Goal: Answer question/provide support

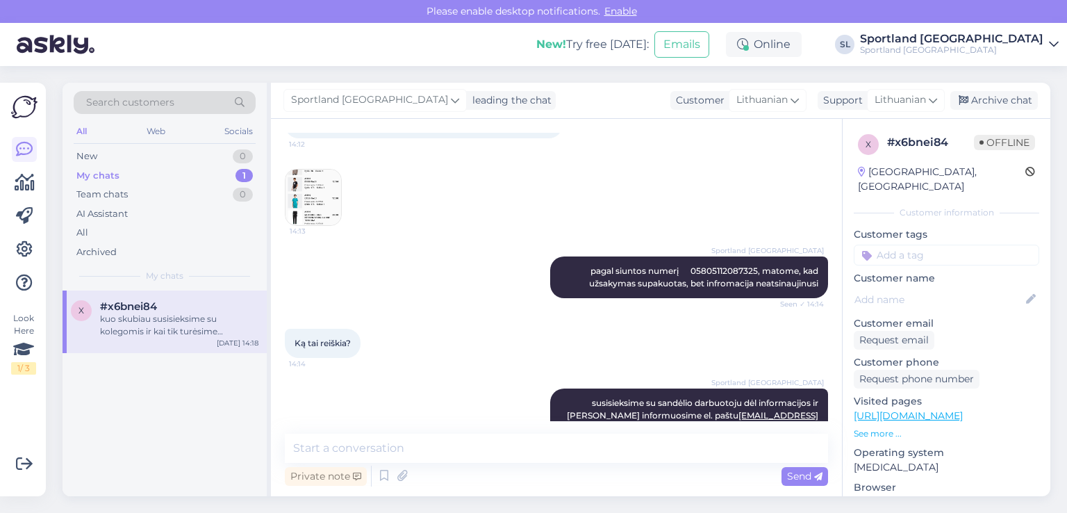
scroll to position [220, 0]
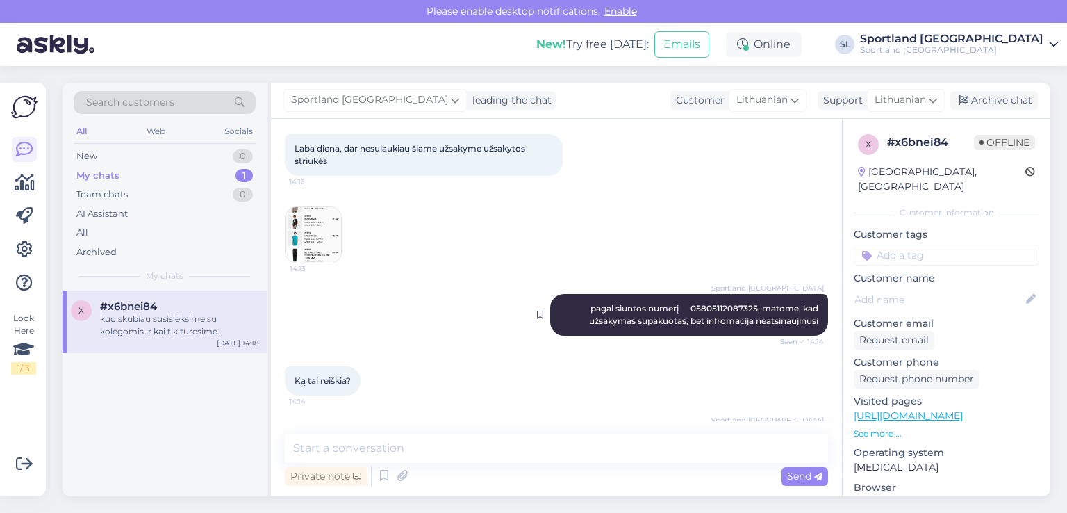
click at [684, 303] on span "pagal siuntos numerį 05805112087325, matome, kad užsakymas supakuotas, bet infr…" at bounding box center [704, 314] width 231 height 23
copy span "05805112087325"
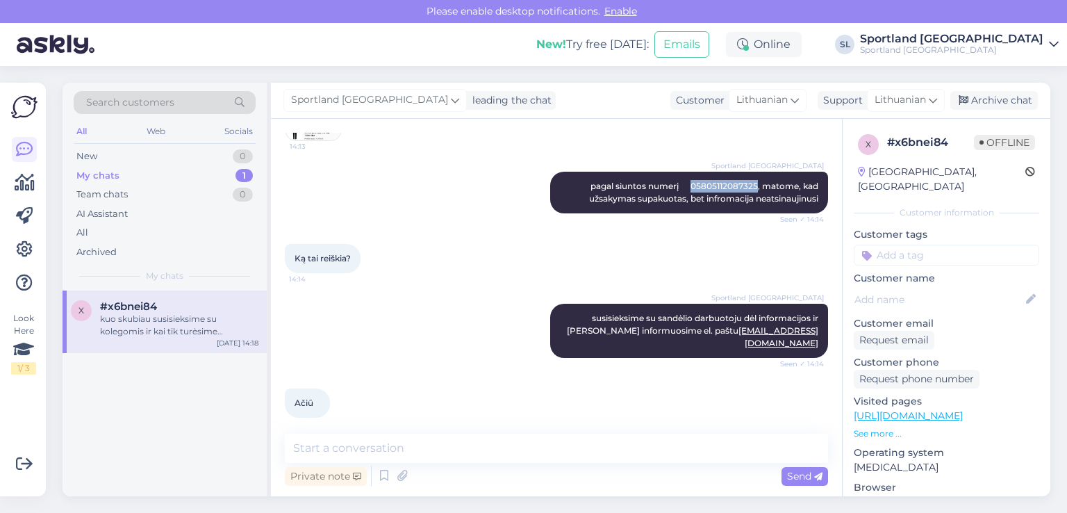
scroll to position [498, 0]
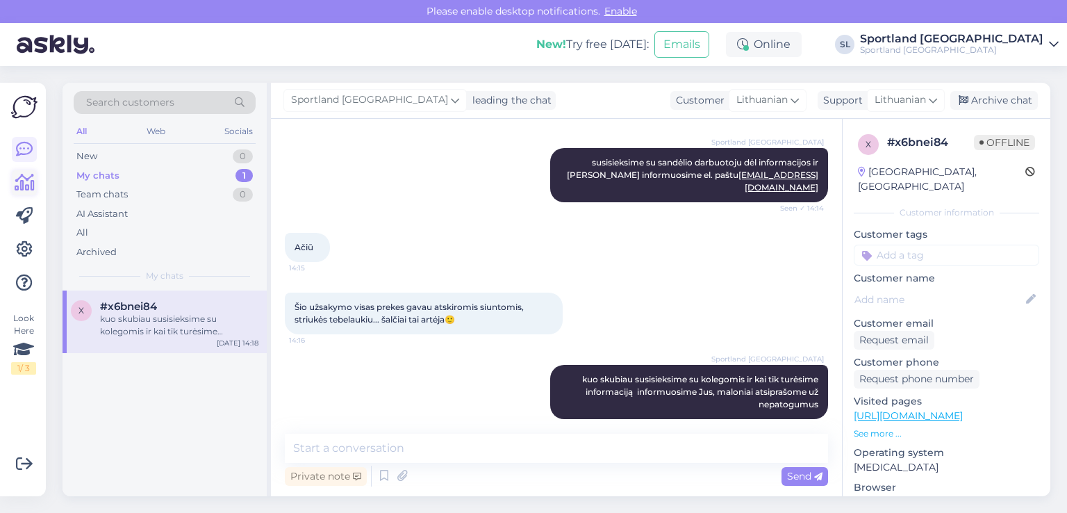
click at [17, 177] on icon at bounding box center [25, 182] width 20 height 17
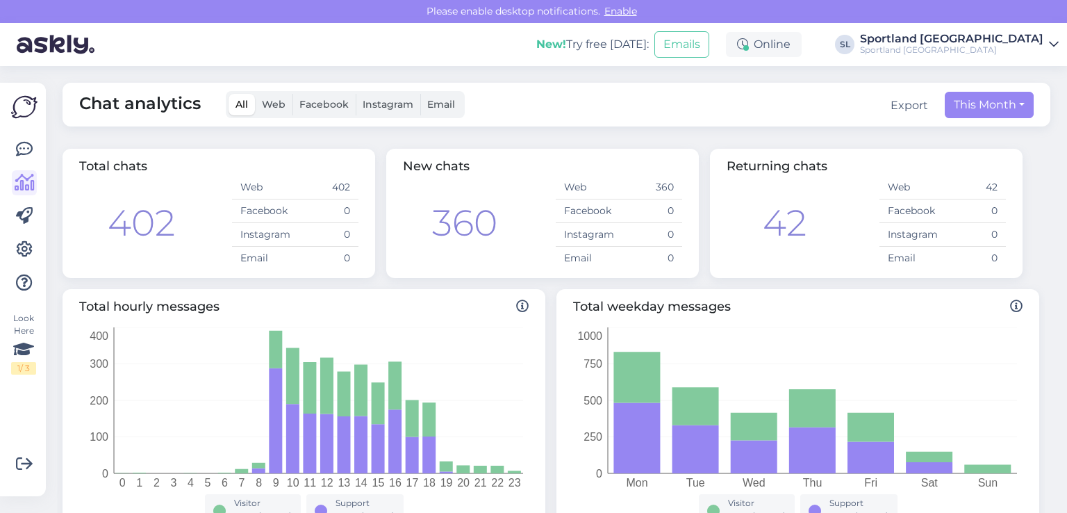
click at [4, 149] on div "Look Here 1 / 3 Get more Your checklist to get more value from Askly. Close Con…" at bounding box center [23, 289] width 46 height 413
click at [16, 148] on icon at bounding box center [24, 149] width 17 height 17
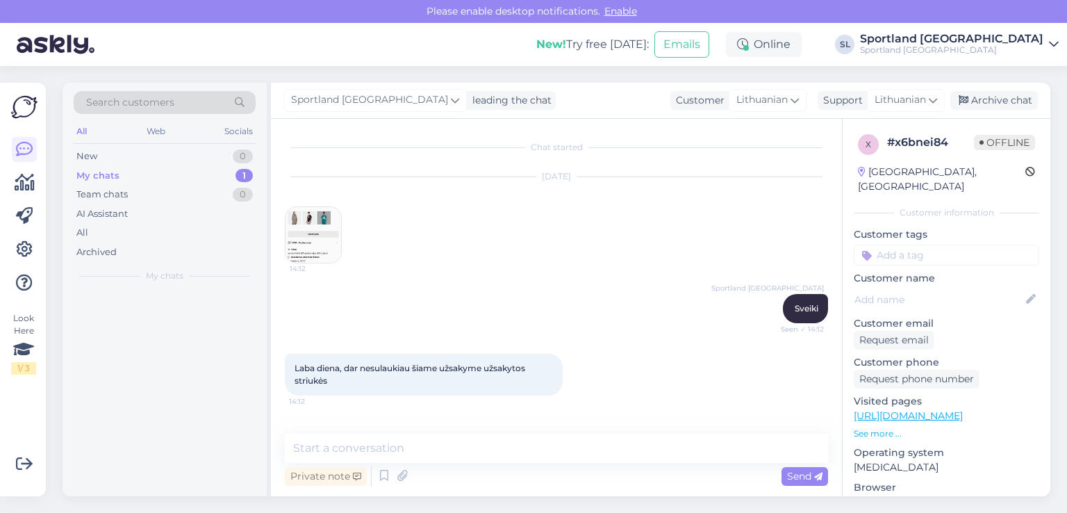
scroll to position [498, 0]
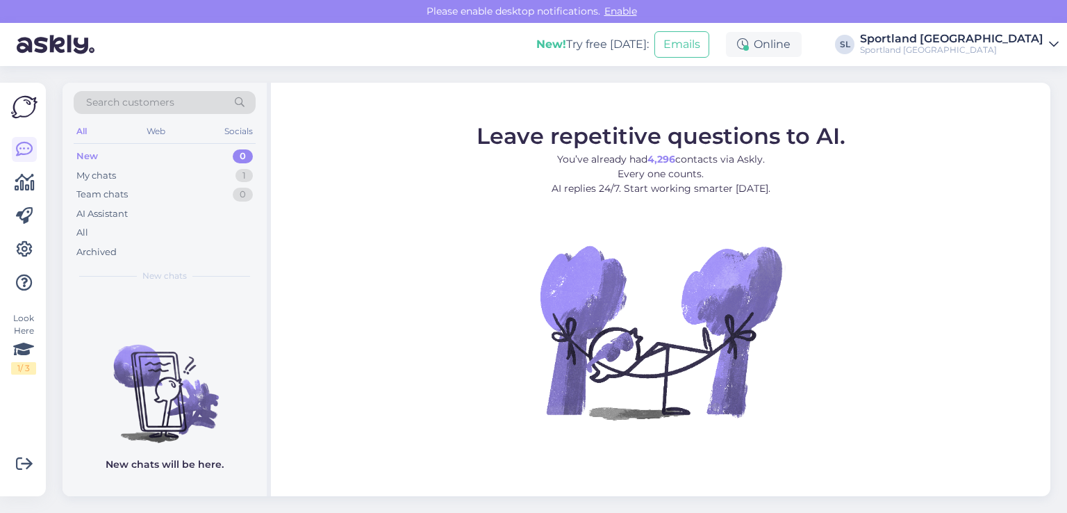
click at [139, 234] on div "All" at bounding box center [165, 232] width 182 height 19
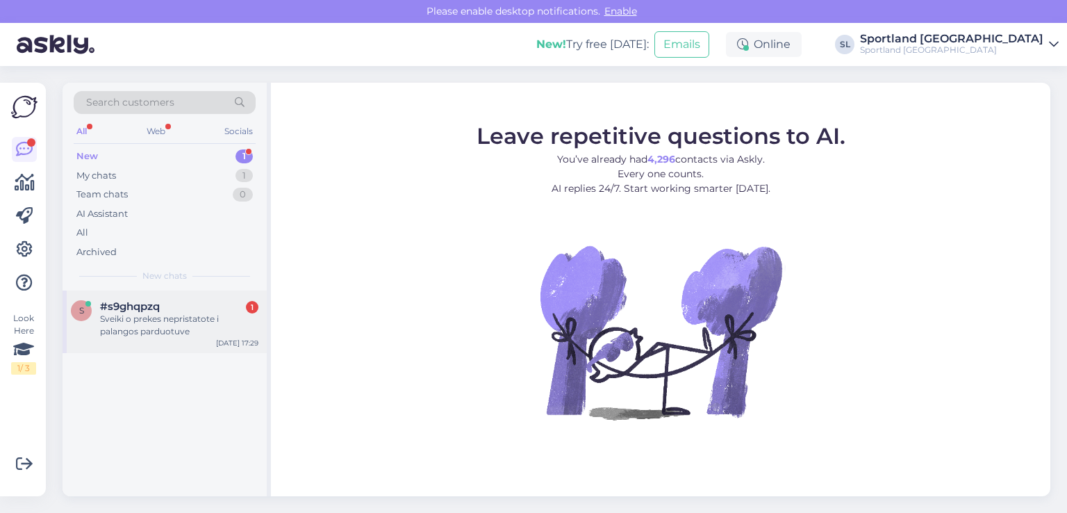
click at [169, 304] on div "#s9ghqpzq 1" at bounding box center [179, 306] width 158 height 13
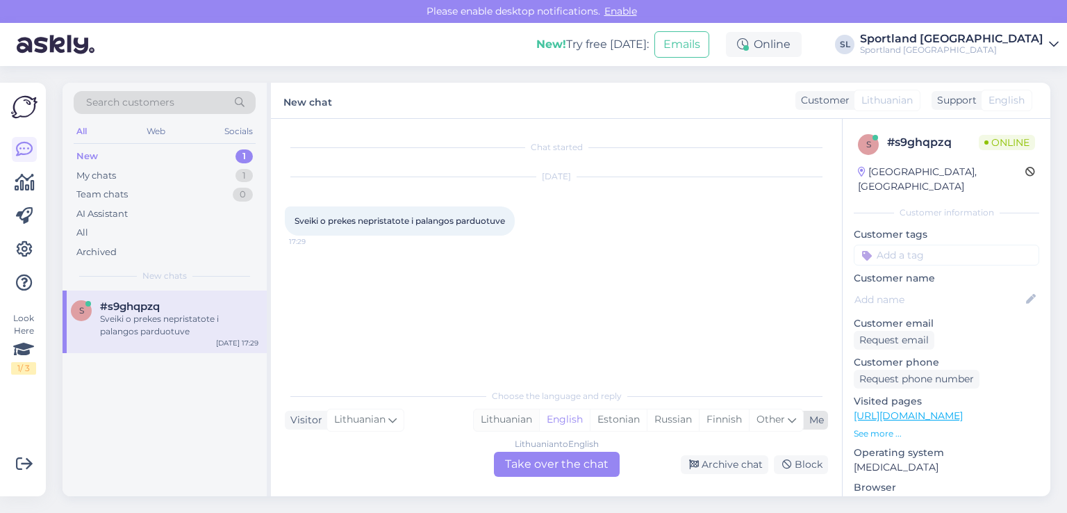
click at [513, 413] on div "Lithuanian" at bounding box center [506, 419] width 65 height 21
click at [542, 474] on div "Lithuanian to Lithuanian Take over the chat" at bounding box center [557, 464] width 126 height 25
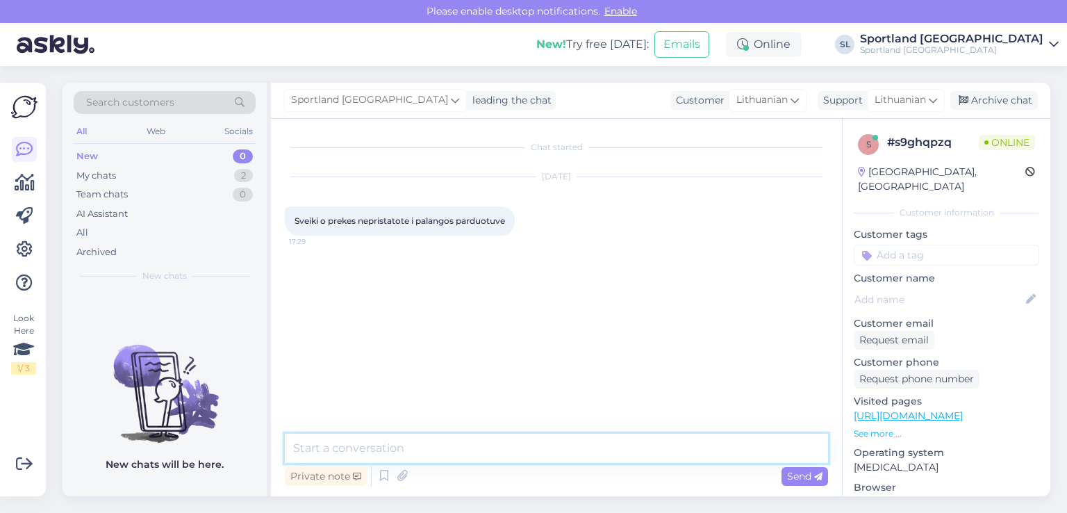
click at [520, 454] on textarea at bounding box center [556, 448] width 543 height 29
type textarea "Sveiki"
type textarea "deja, ne."
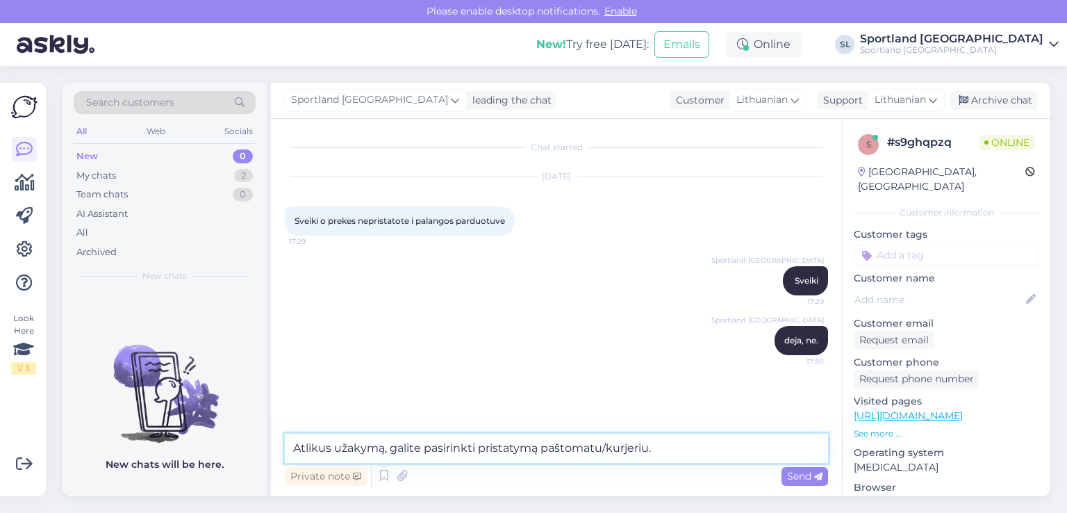
type textarea "Atlikus užakymą, galite pasirinkti pristatymą paštomatu/kurjeriu."
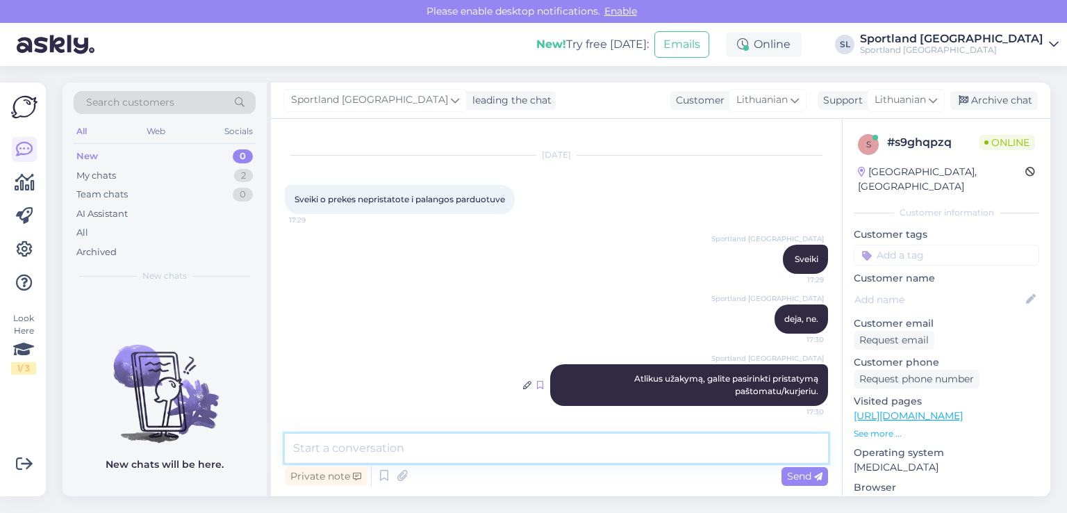
scroll to position [22, 0]
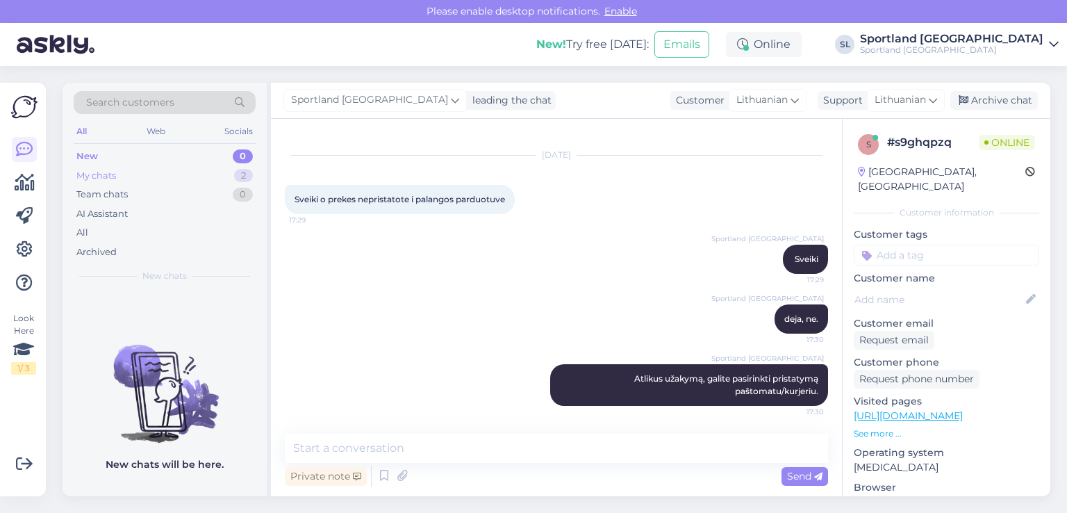
click at [157, 177] on div "My chats 2" at bounding box center [165, 175] width 182 height 19
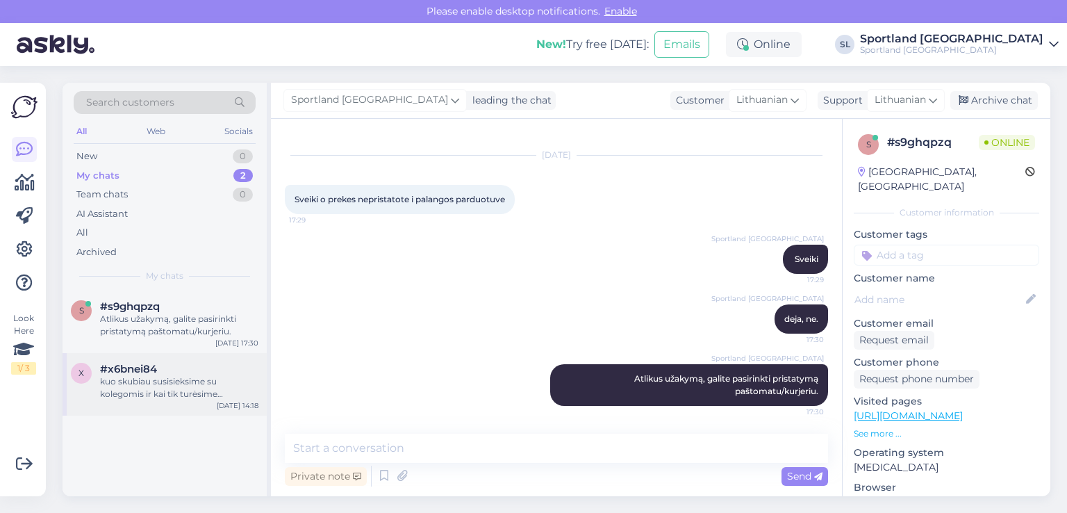
click at [163, 379] on div "kuo skubiau susisieksime su kolegomis ir kai tik turėsime informaciją informuos…" at bounding box center [179, 387] width 158 height 25
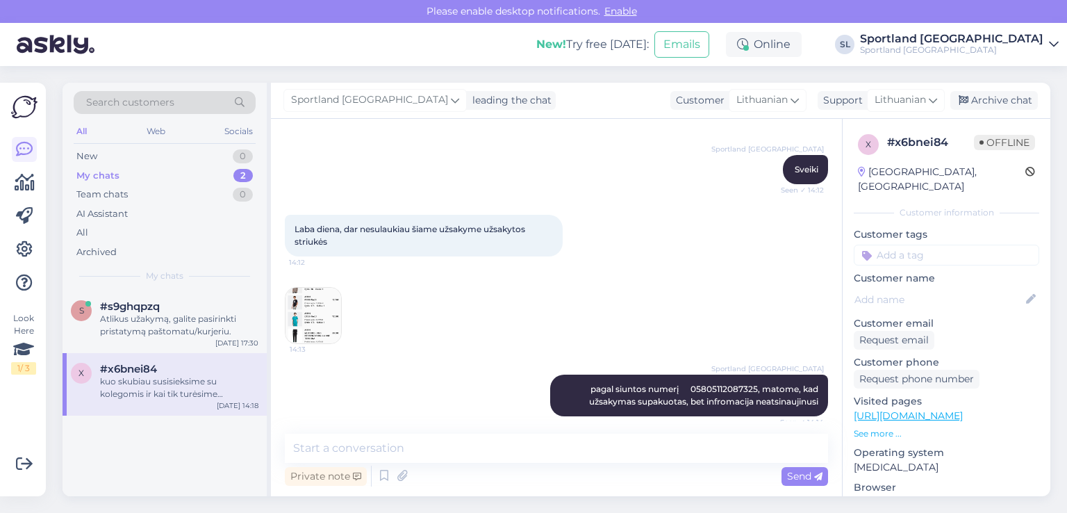
scroll to position [0, 0]
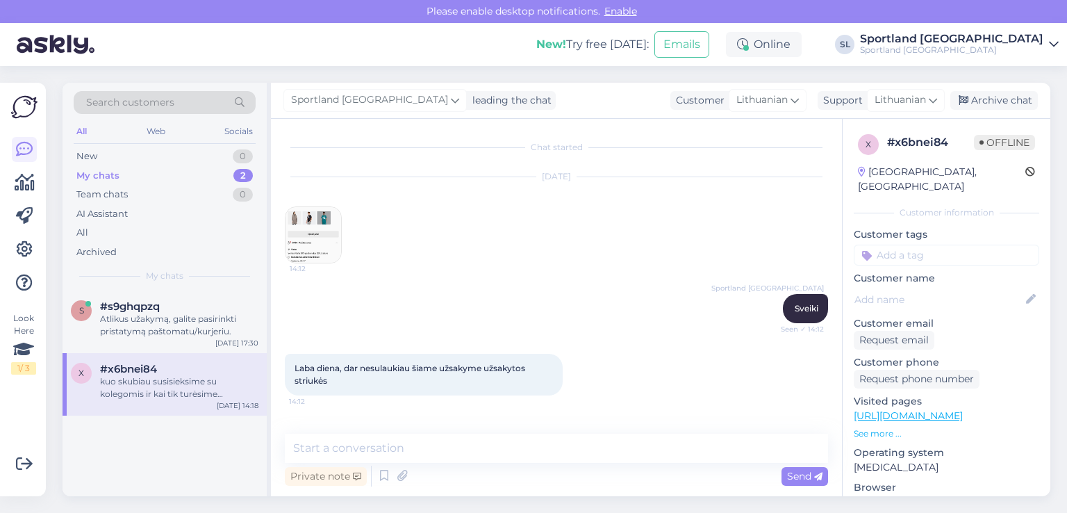
click at [320, 218] on img at bounding box center [314, 235] width 56 height 56
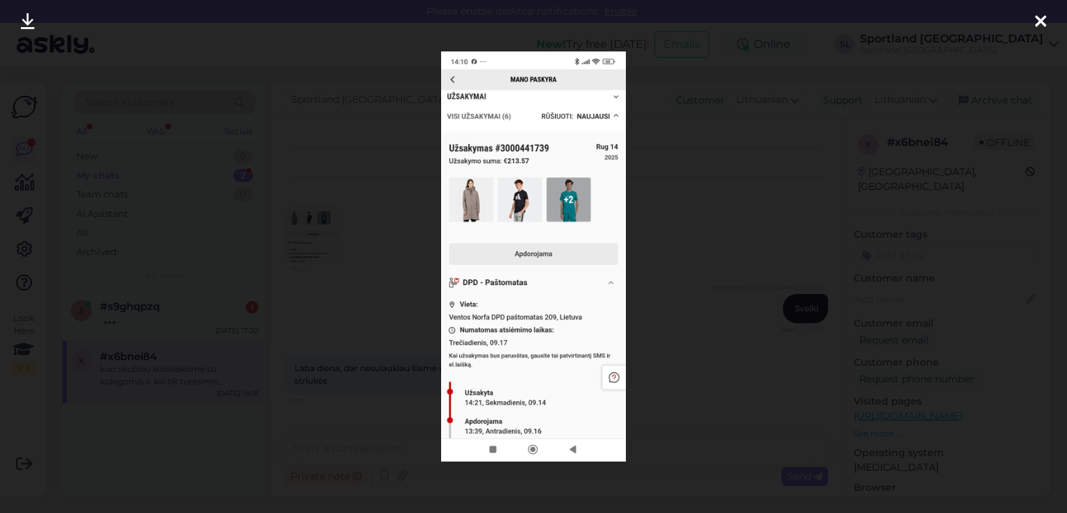
click at [1046, 17] on icon at bounding box center [1040, 22] width 11 height 18
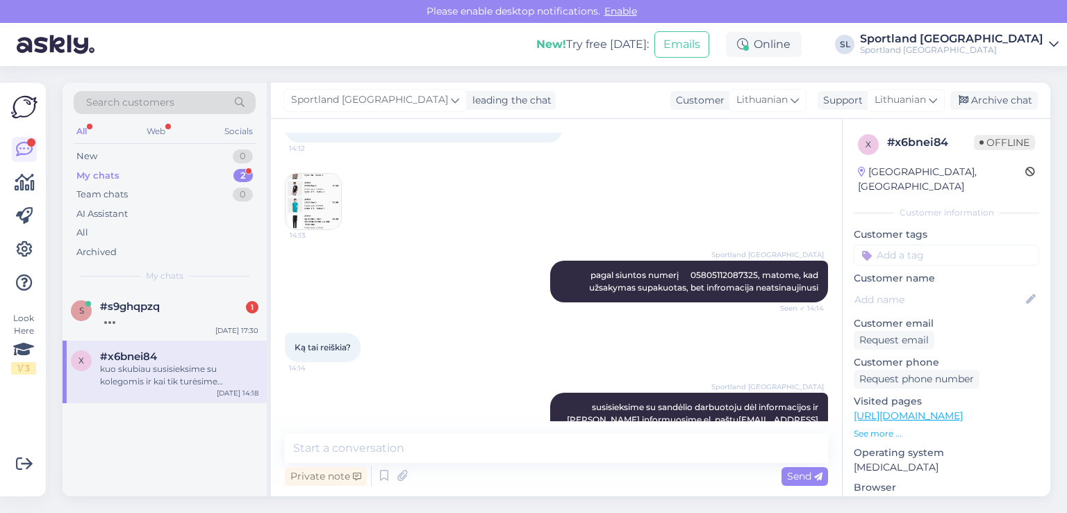
scroll to position [278, 0]
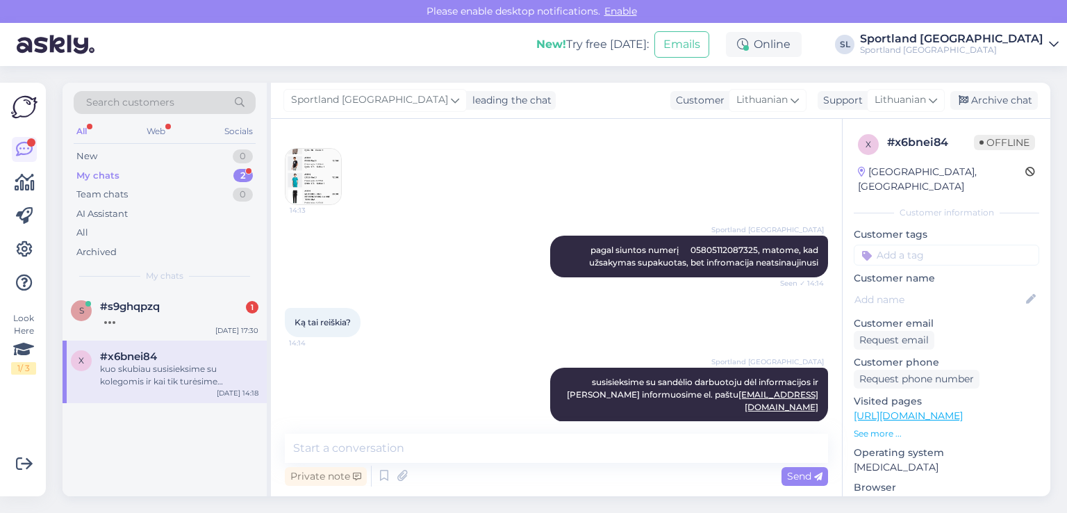
click at [321, 197] on img at bounding box center [314, 177] width 56 height 56
click at [124, 303] on span "#s9ghqpzq" at bounding box center [130, 306] width 60 height 13
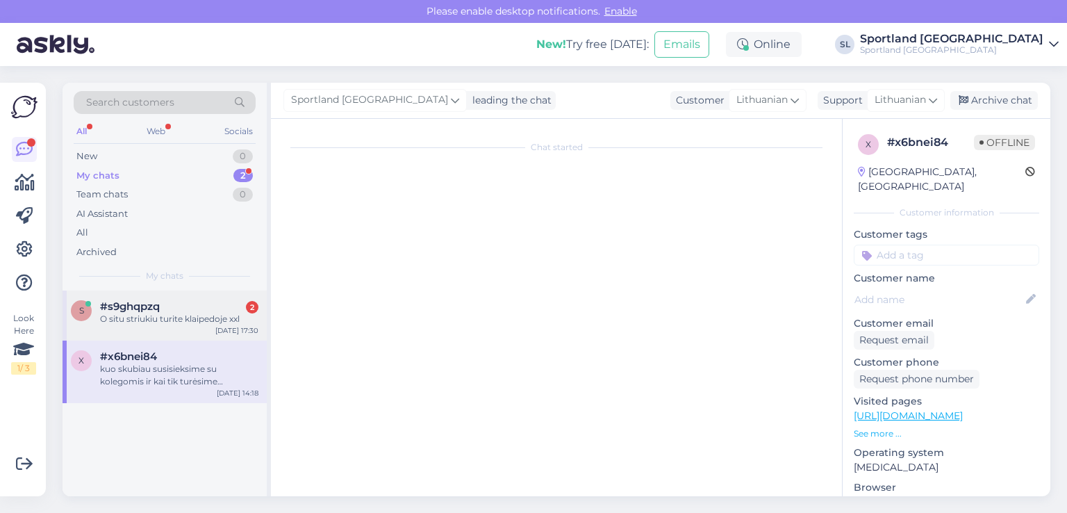
scroll to position [169, 0]
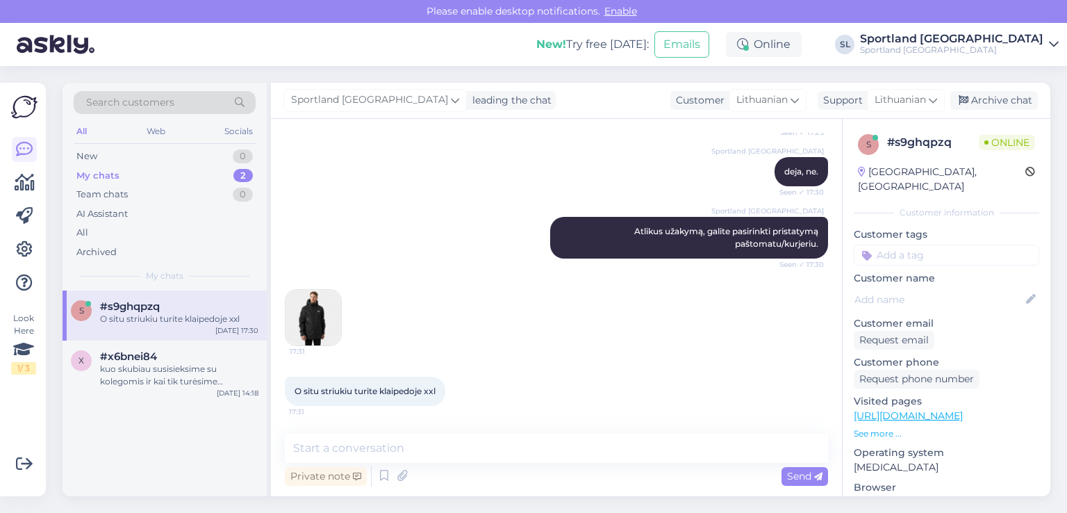
click at [325, 325] on img at bounding box center [314, 318] width 56 height 56
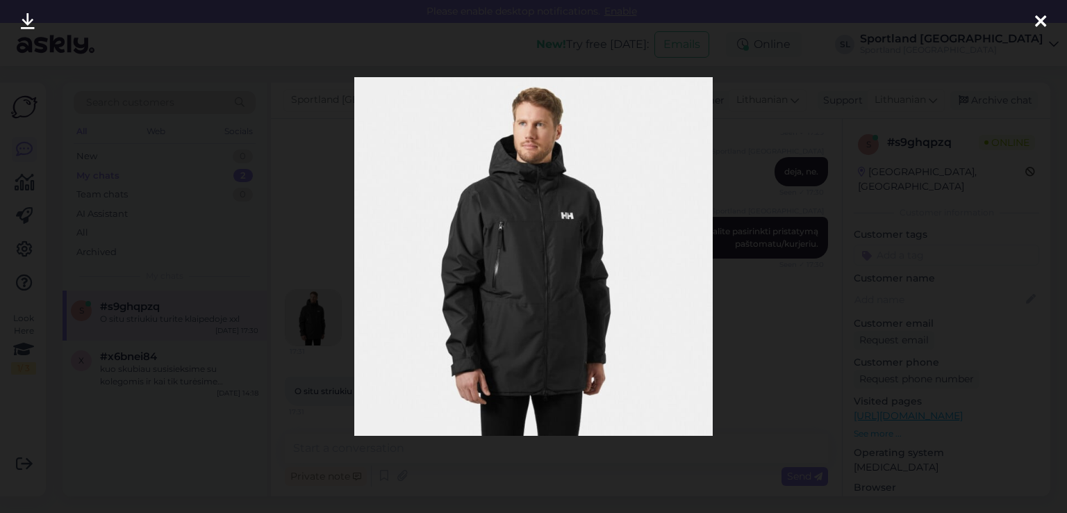
click at [1042, 19] on icon at bounding box center [1040, 22] width 11 height 18
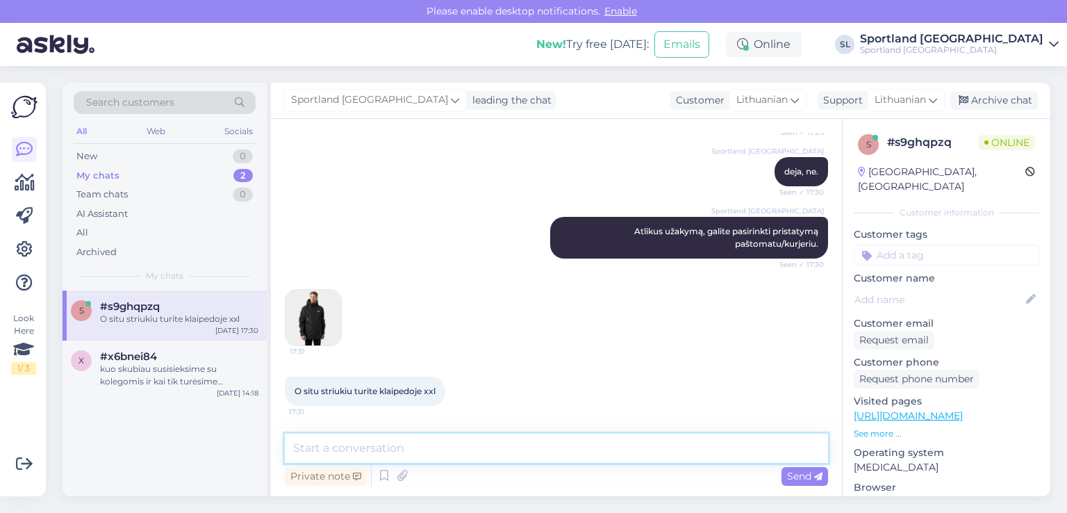
click at [510, 445] on textarea at bounding box center [556, 448] width 543 height 29
type textarea "gal galėtumėte nurodyti prekės pavadinimą ar prekės kodą?"
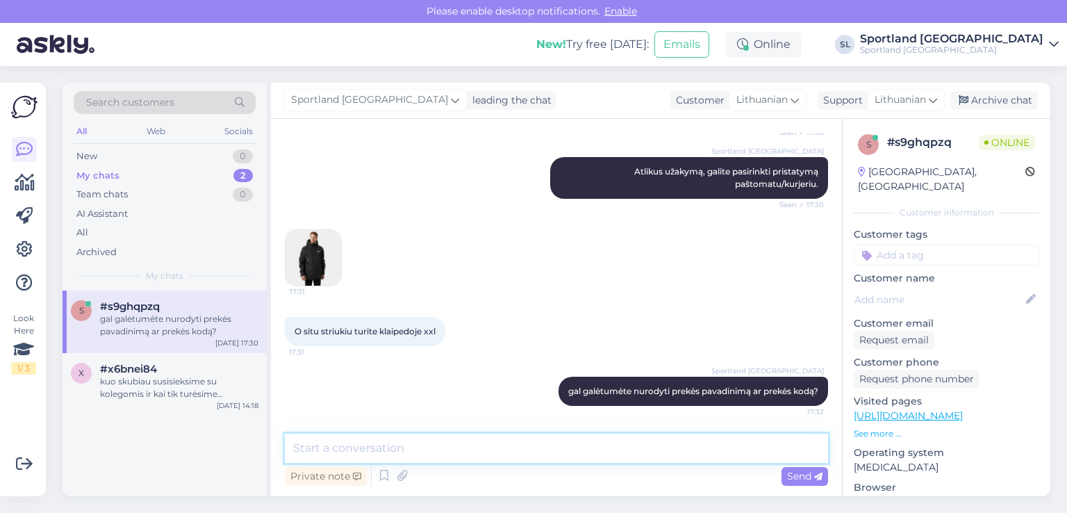
click at [413, 447] on textarea at bounding box center [556, 448] width 543 height 29
type textarea "p"
paste textarea "Atsiimkite per 30 minučIų"
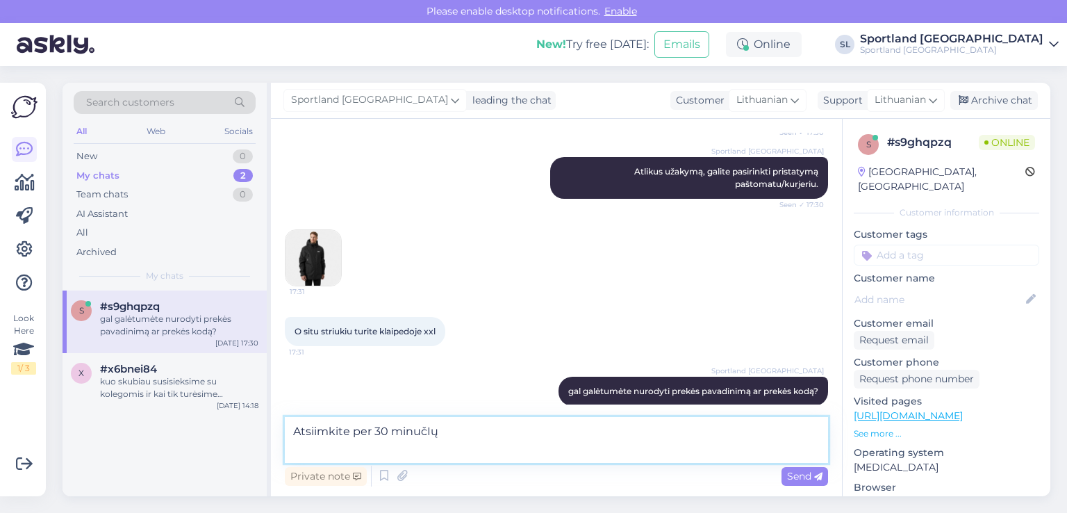
click at [541, 422] on textarea "Atsiimkite per 30 minučIų" at bounding box center [556, 440] width 543 height 46
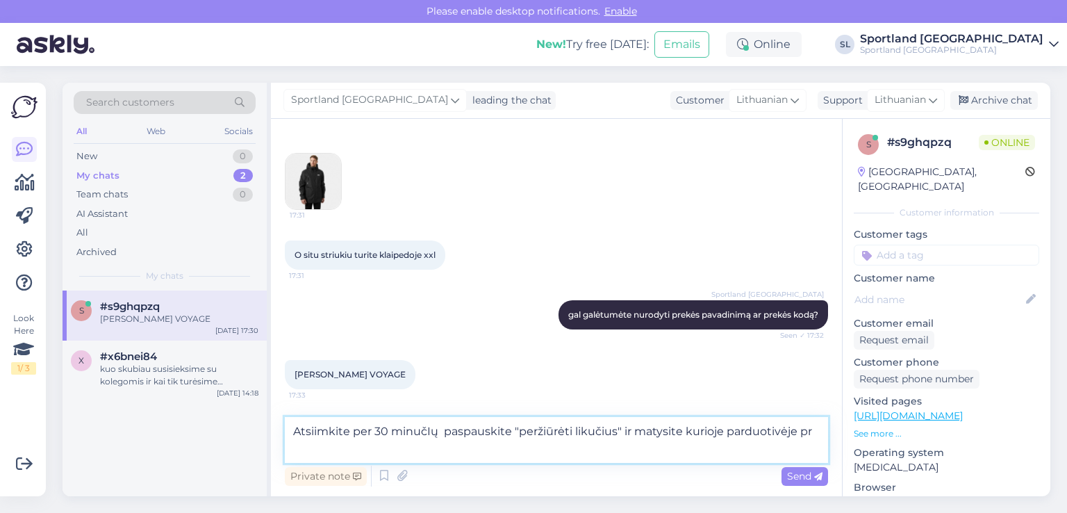
scroll to position [320, 0]
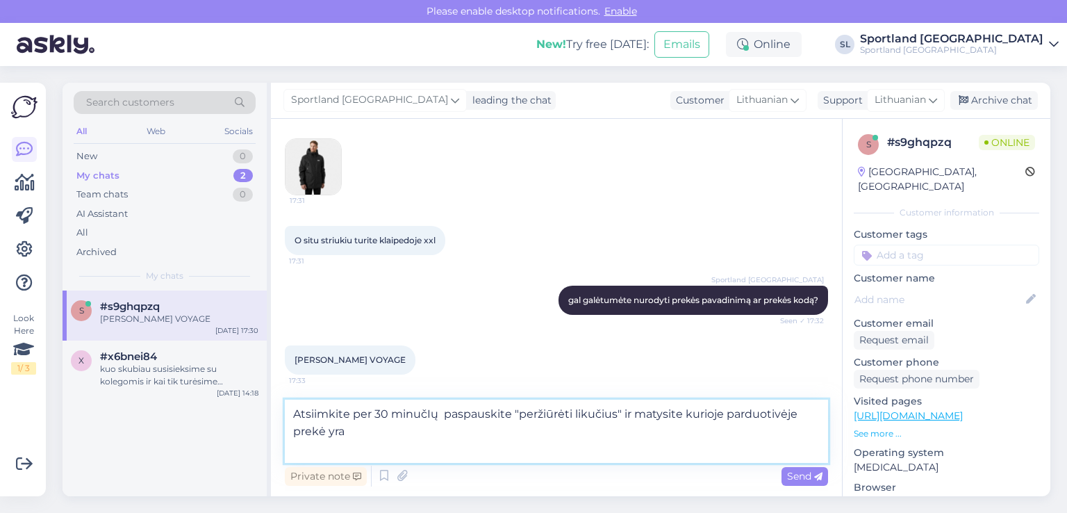
click at [296, 414] on textarea "Atsiimkite per 30 minučIų paspauskite "peržiūrėti likučius" ir matysite kurioje…" at bounding box center [556, 431] width 543 height 63
type textarea "pasirinkite prekę, prekės dydį, tada Atsiimkite per 30 minučIų paspauskite "per…"
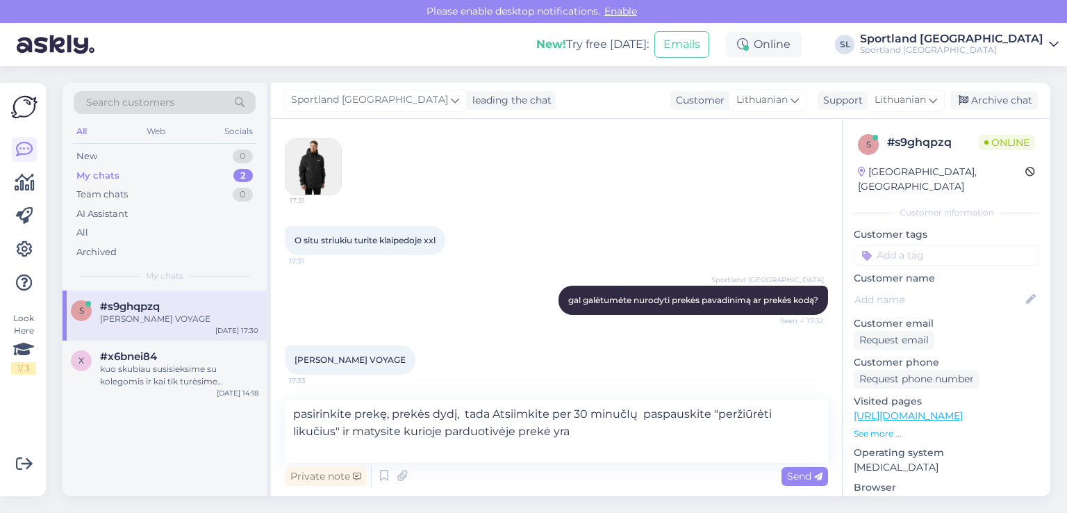
click at [810, 479] on span "Send" at bounding box center [804, 476] width 35 height 13
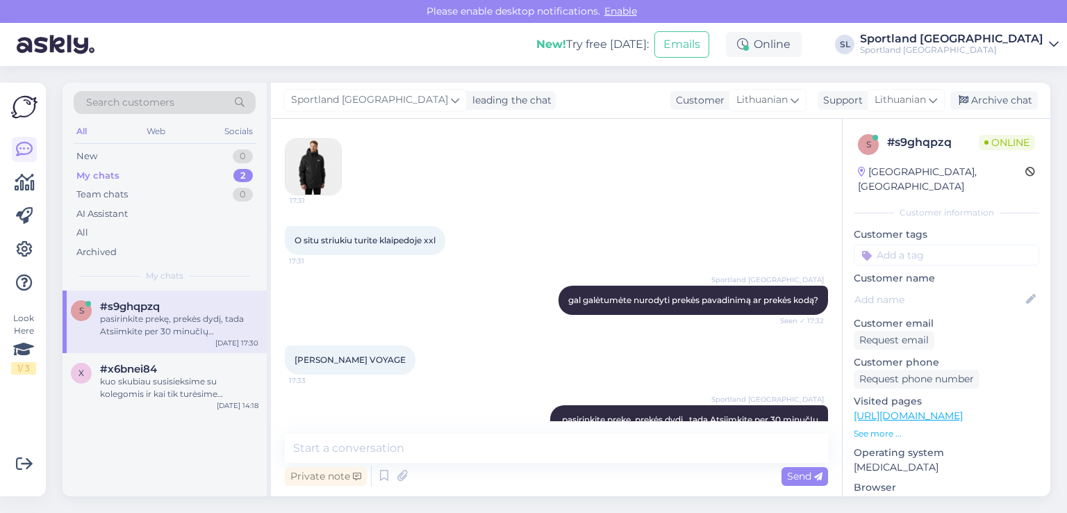
scroll to position [373, 0]
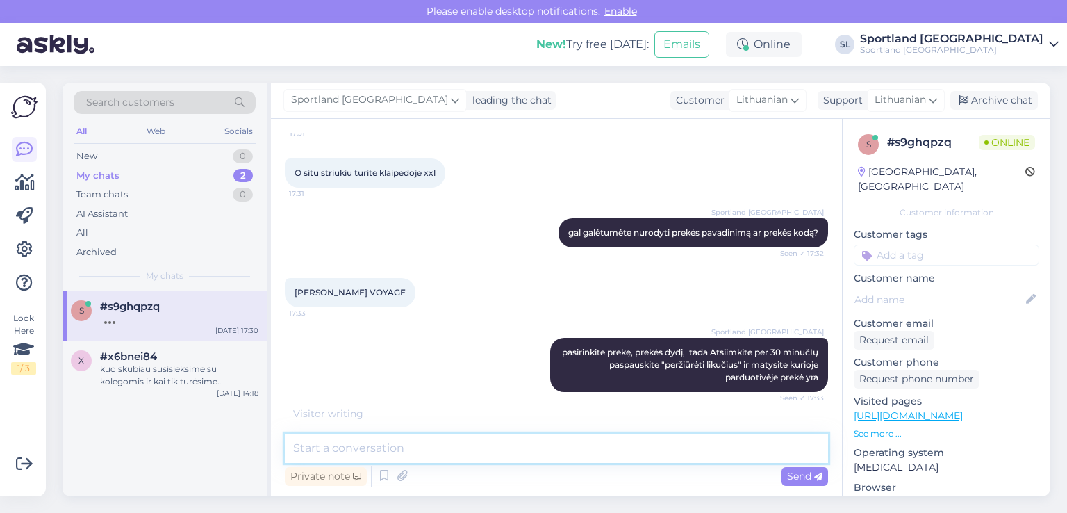
click at [542, 456] on textarea at bounding box center [556, 448] width 543 height 29
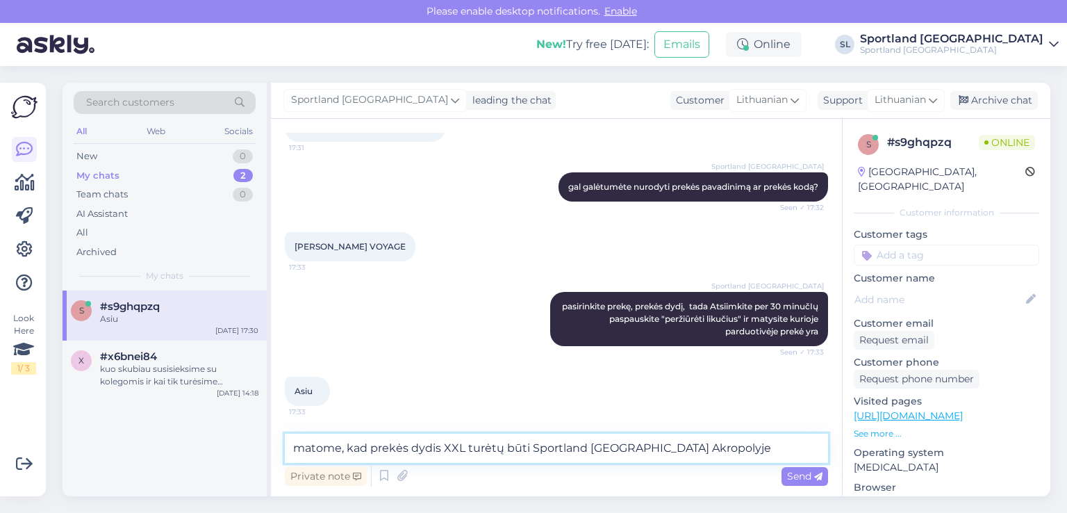
type textarea "matome, kad prekės dydis XXL turėtų būti Sportland [GEOGRAPHIC_DATA] Akropolyje"
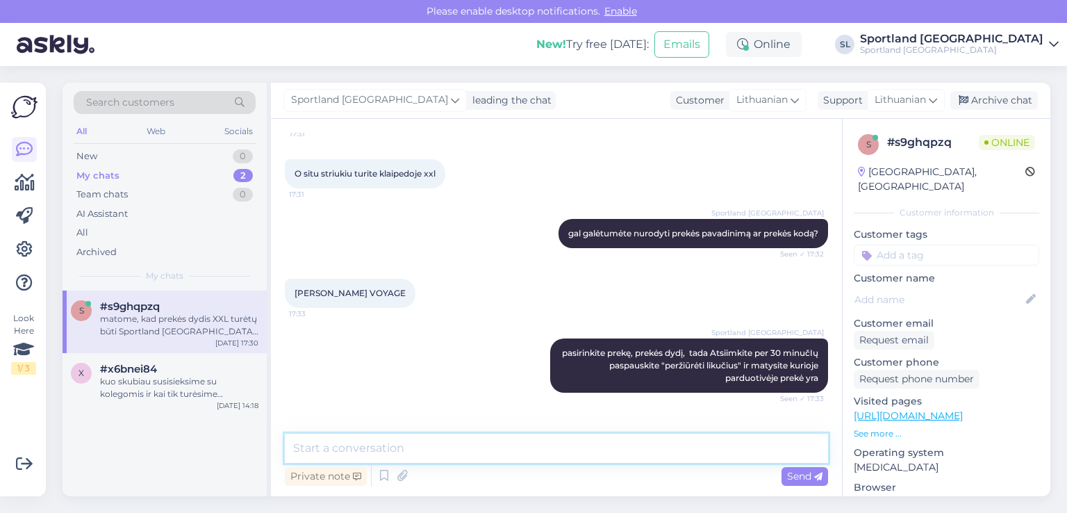
scroll to position [505, 0]
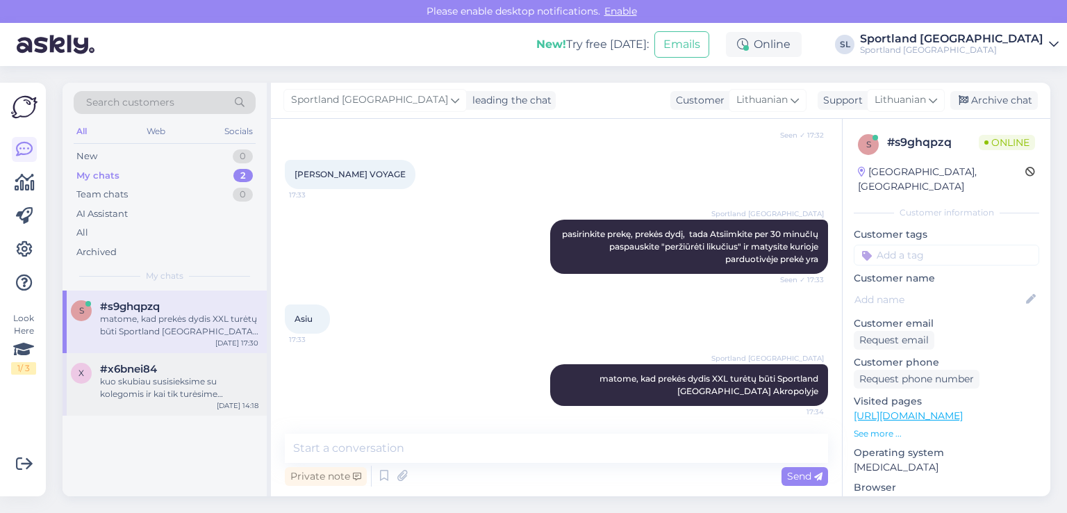
click at [178, 359] on div "x #x6bnei84 kuo skubiau susisieksime su kolegomis ir kai tik turėsime informaci…" at bounding box center [165, 384] width 204 height 63
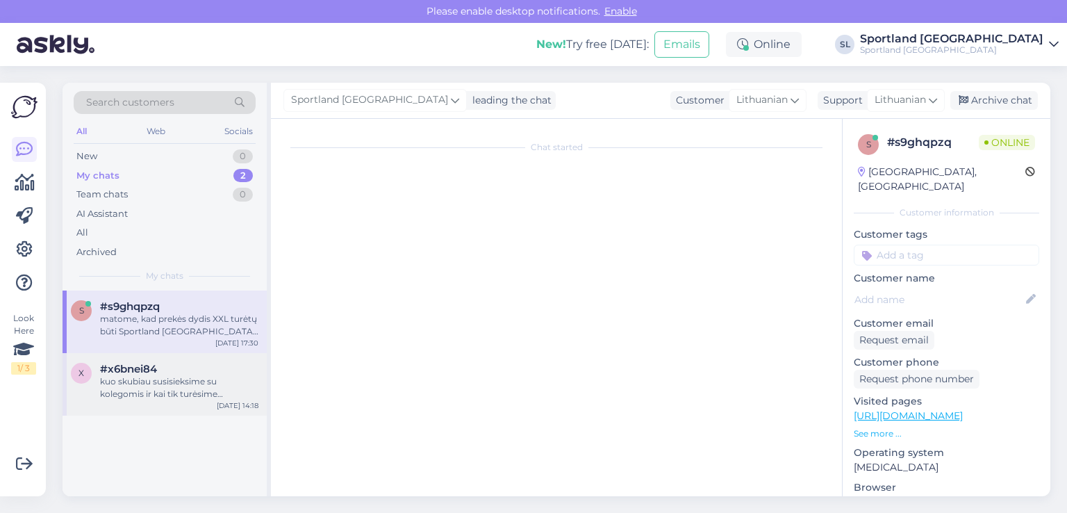
scroll to position [498, 0]
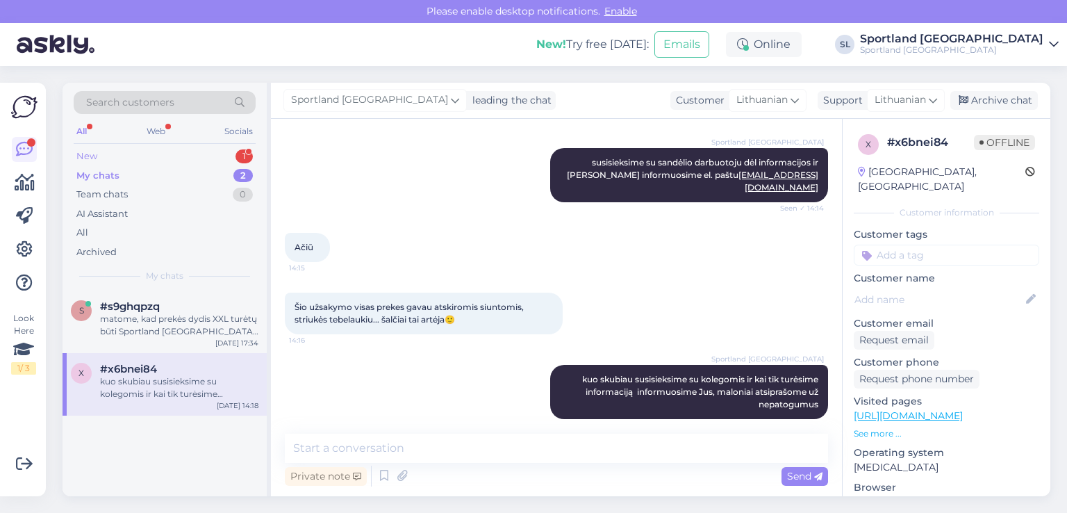
click at [113, 149] on div "New 1" at bounding box center [165, 156] width 182 height 19
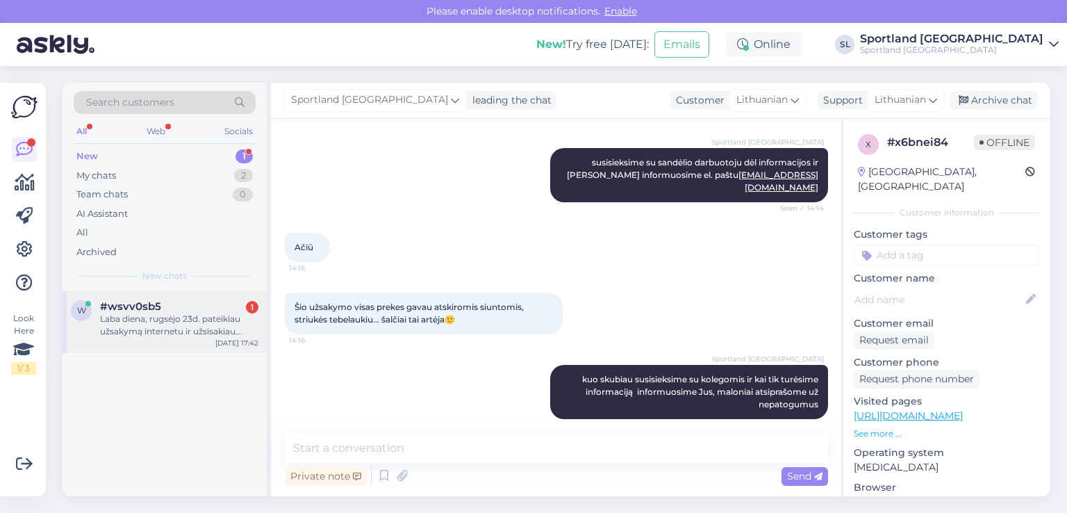
click at [168, 313] on div "Laba diena, rugsėjo 23d. pateikiau užsakymą internetu ir užsisakiau dvejus spor…" at bounding box center [179, 325] width 158 height 25
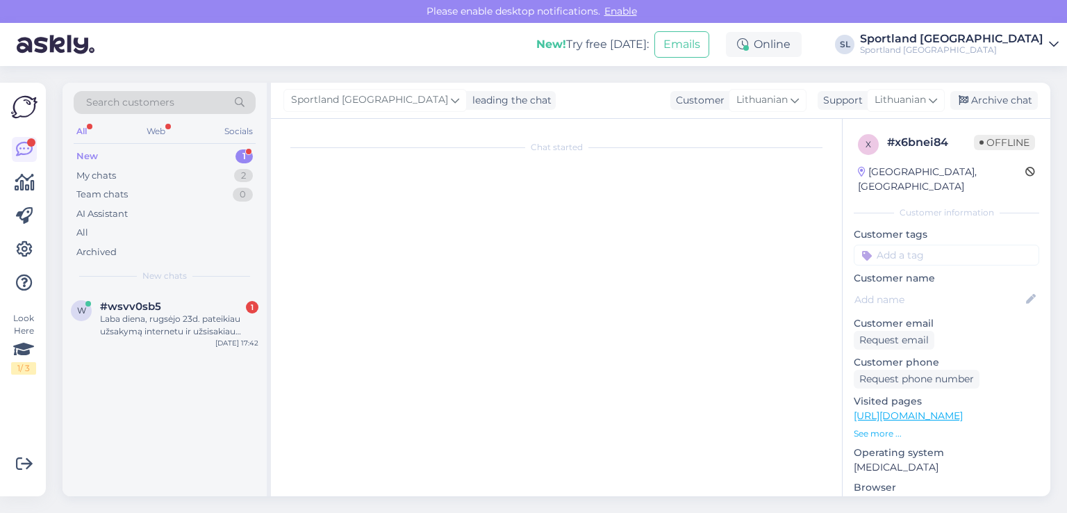
scroll to position [7, 0]
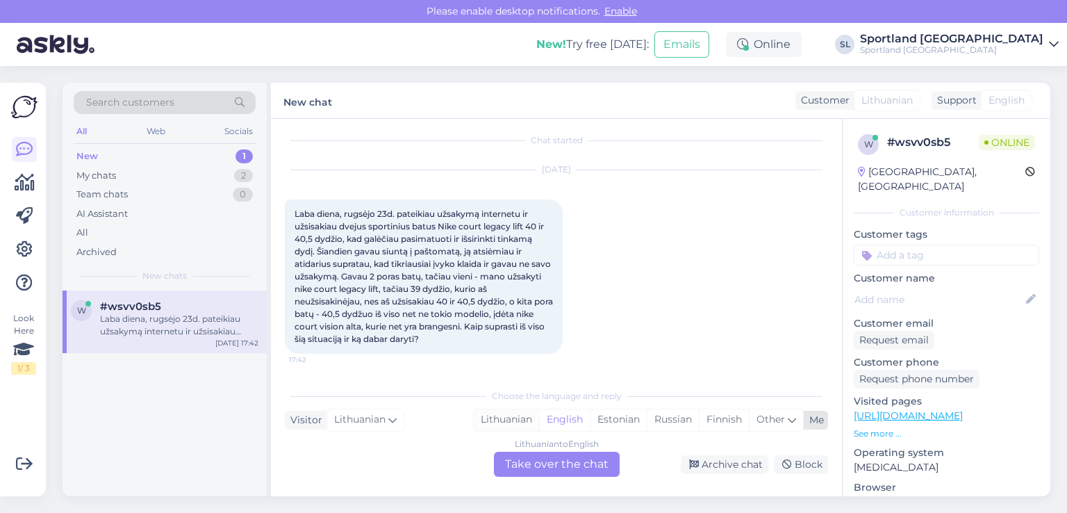
click at [511, 423] on div "Lithuanian" at bounding box center [506, 419] width 65 height 21
click at [537, 459] on div "Lithuanian to Lithuanian Take over the chat" at bounding box center [557, 464] width 126 height 25
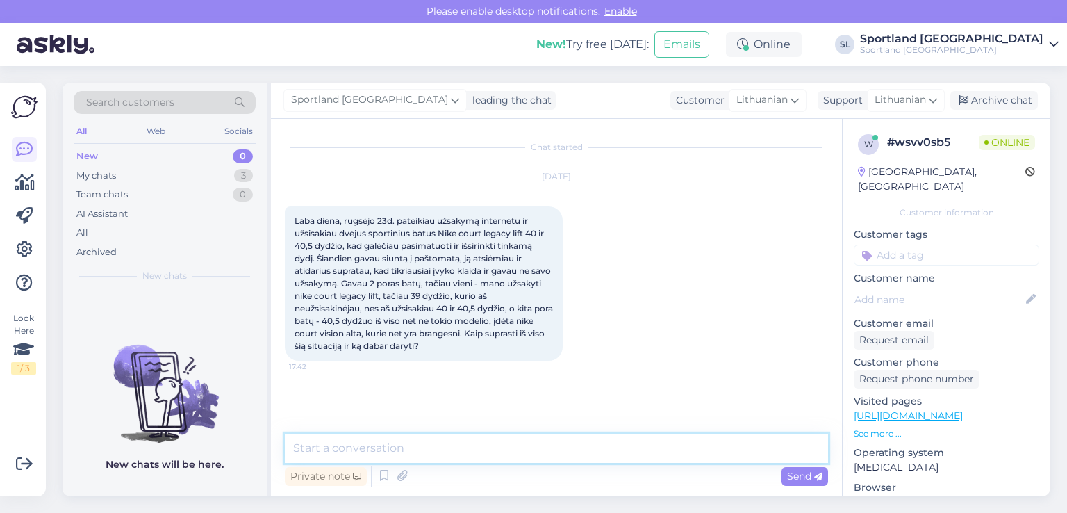
click at [489, 448] on textarea at bounding box center [556, 448] width 543 height 29
type textarea "Sveiki"
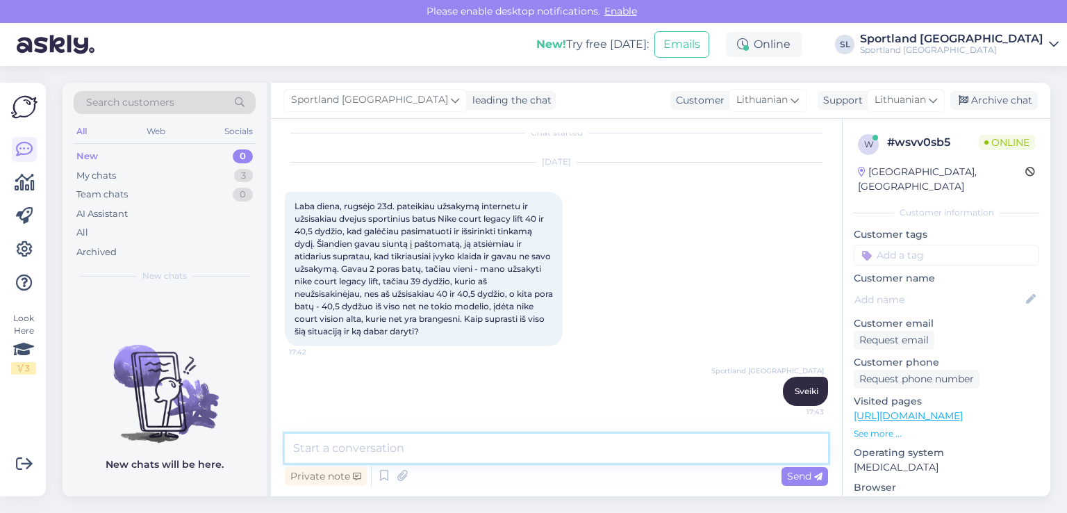
click at [433, 448] on textarea at bounding box center [556, 448] width 543 height 29
type textarea "maloniai prašome nurodykite užsakymo numerį"
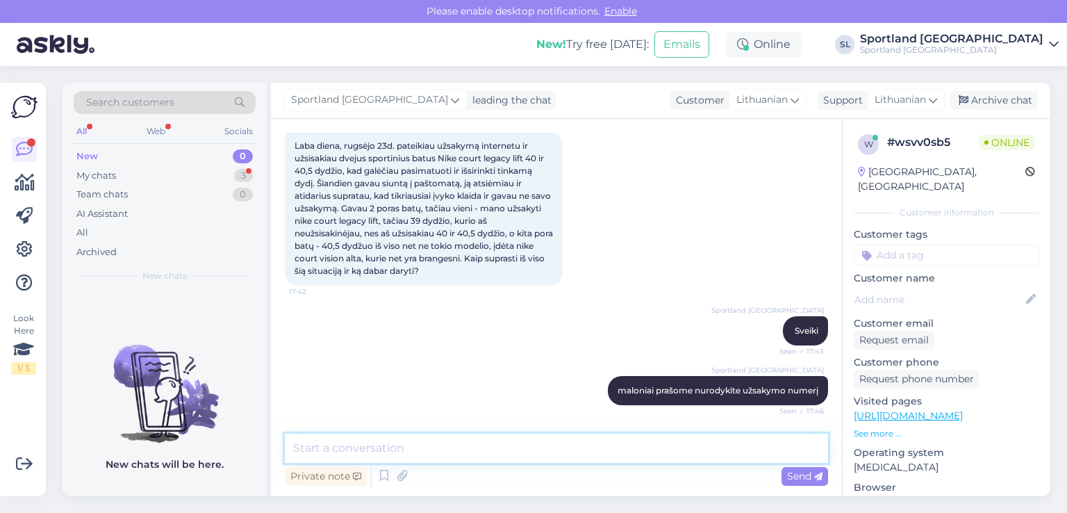
scroll to position [134, 0]
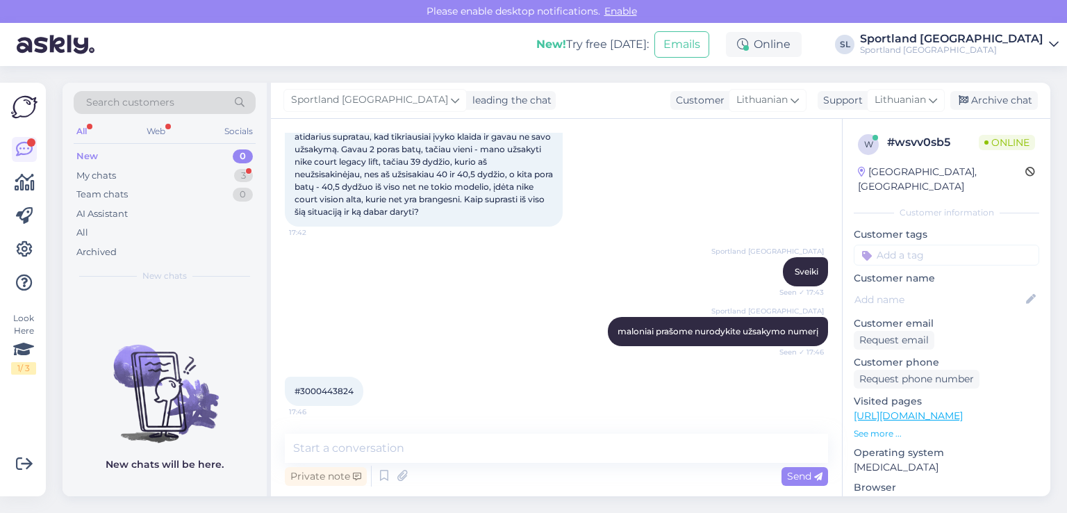
click at [345, 386] on span "#3000443824" at bounding box center [324, 391] width 59 height 10
copy div "3000443824 17:46"
click at [322, 393] on span "#3000443824" at bounding box center [324, 391] width 59 height 10
click at [322, 392] on span "#3000443824" at bounding box center [324, 391] width 59 height 10
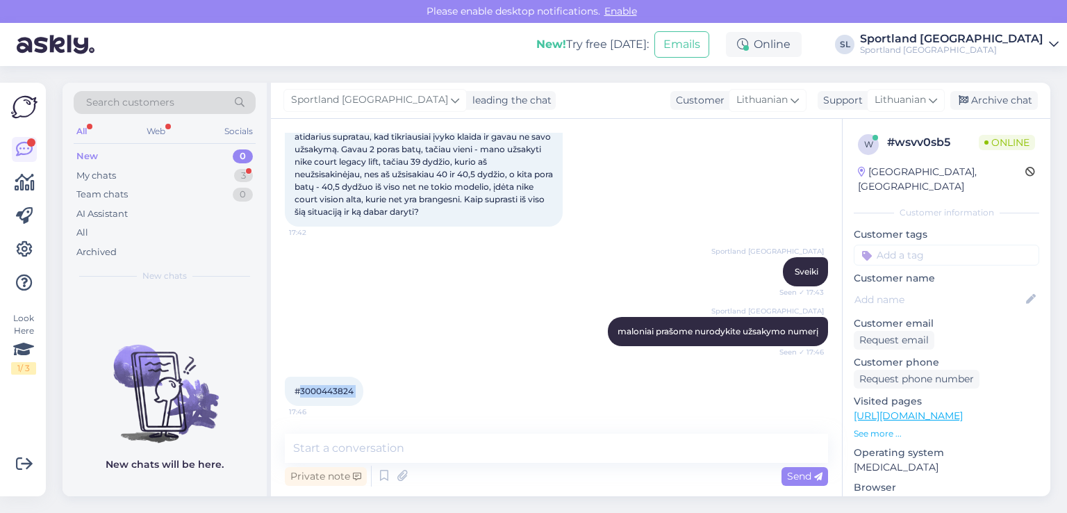
copy div "3000443824 17:46"
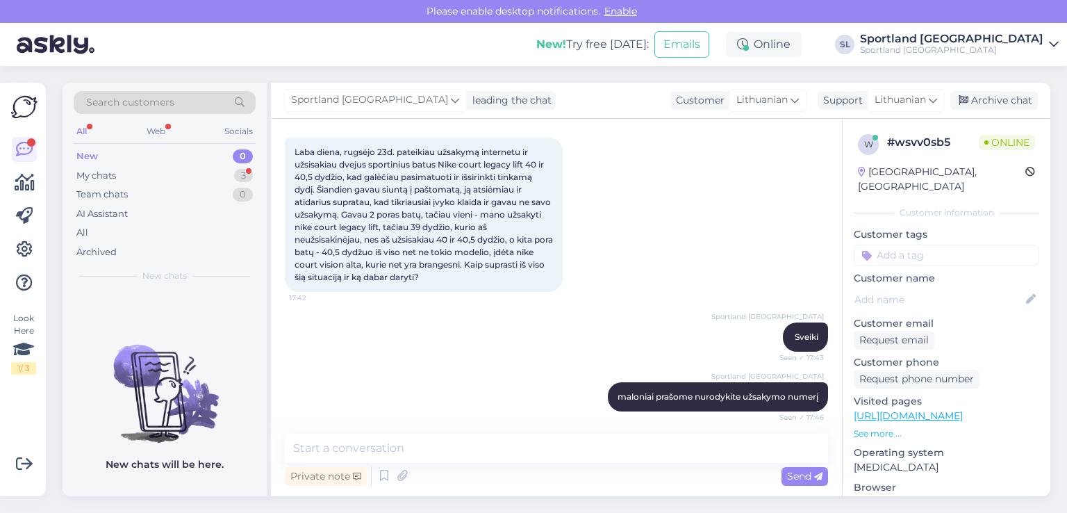
scroll to position [0, 0]
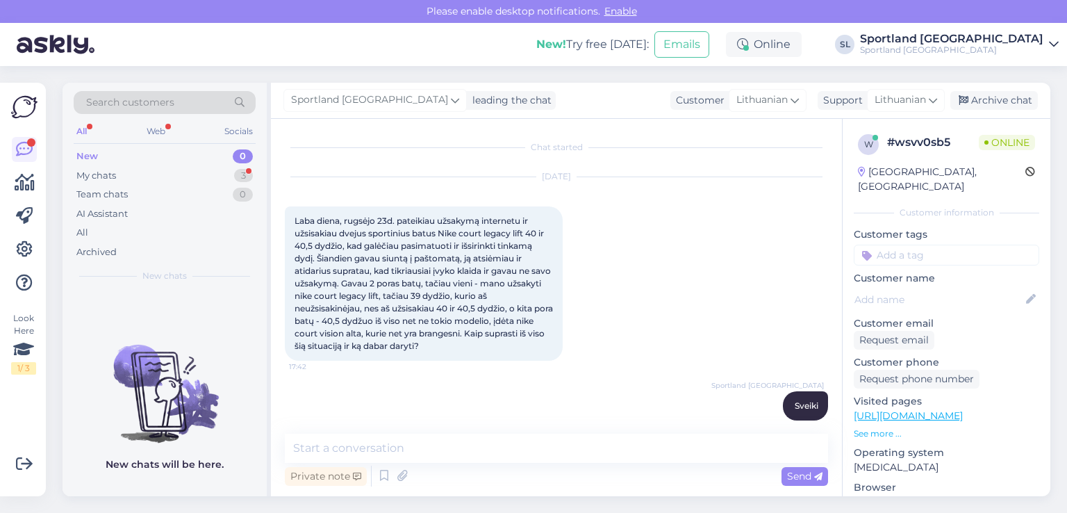
drag, startPoint x: 296, startPoint y: 216, endPoint x: 506, endPoint y: 352, distance: 249.8
click at [506, 352] on div "Laba diena, rugsėjo 23d. pateikiau užsakymą internetu ir užsisakiau dvejus spor…" at bounding box center [424, 283] width 278 height 154
copy span "Laba diena, rugsėjo 23d. pateikiau užsakymą internetu ir užsisakiau dvejus spor…"
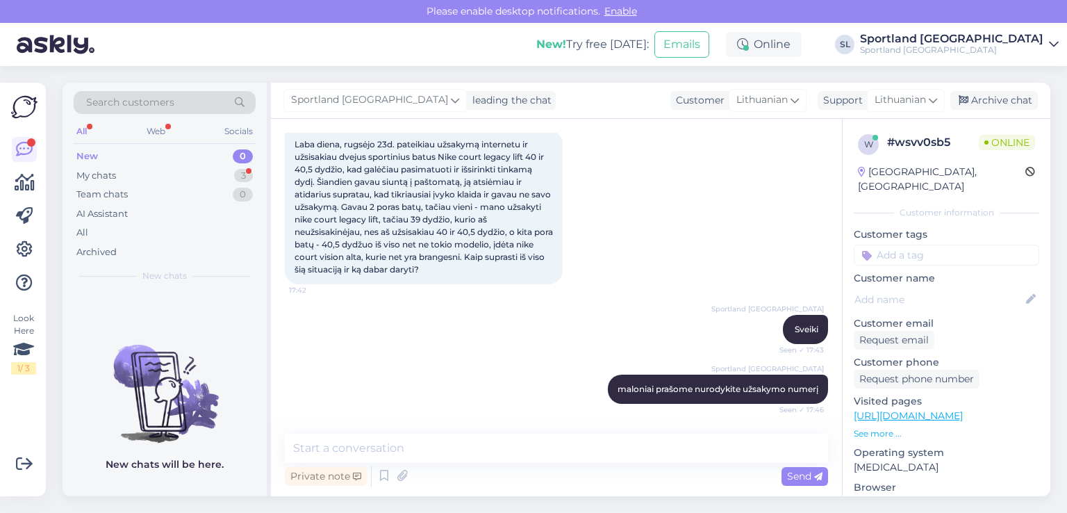
scroll to position [134, 0]
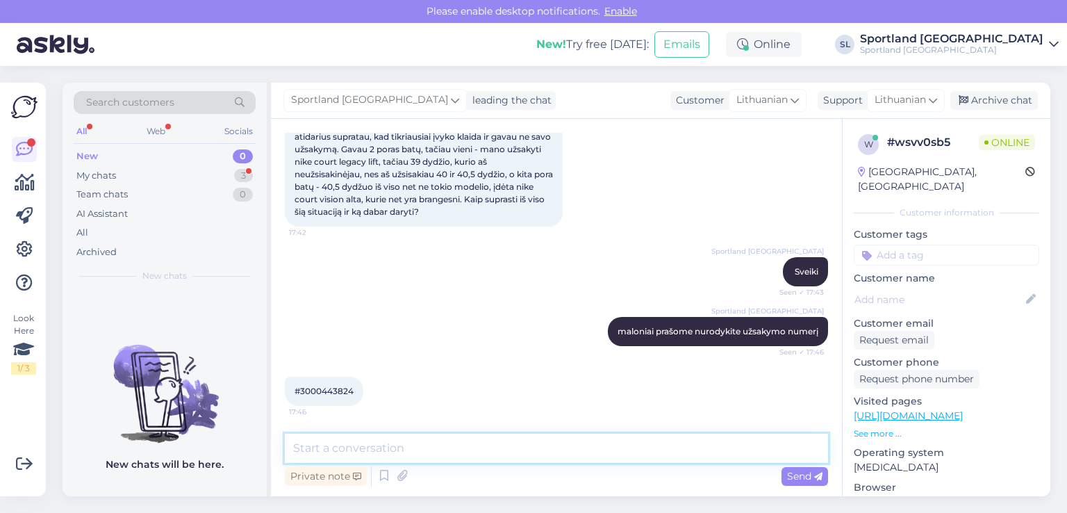
click at [495, 461] on textarea at bounding box center [556, 448] width 543 height 29
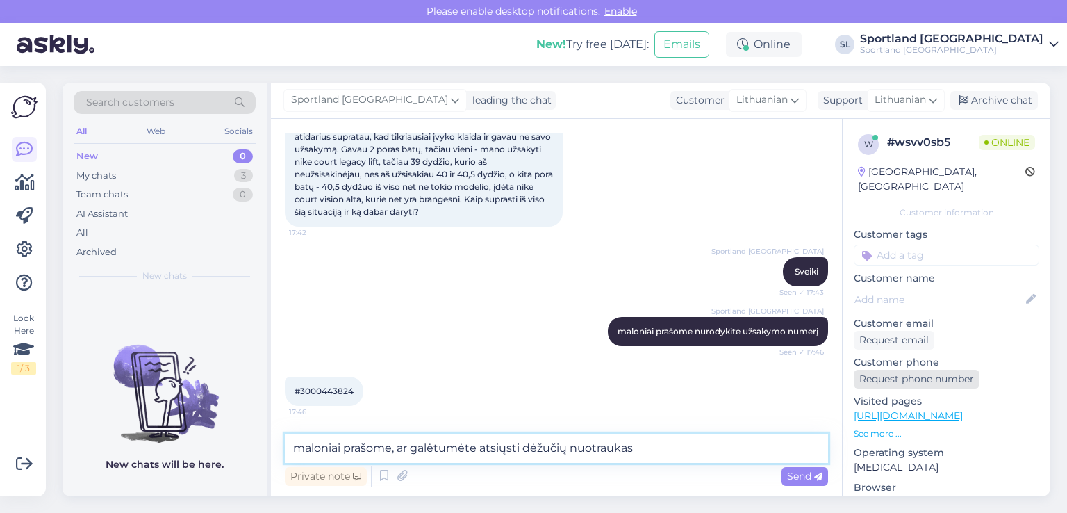
type textarea "maloniai prašome, ar galėtumėte atsiųsti dėžučių nuotraukas"
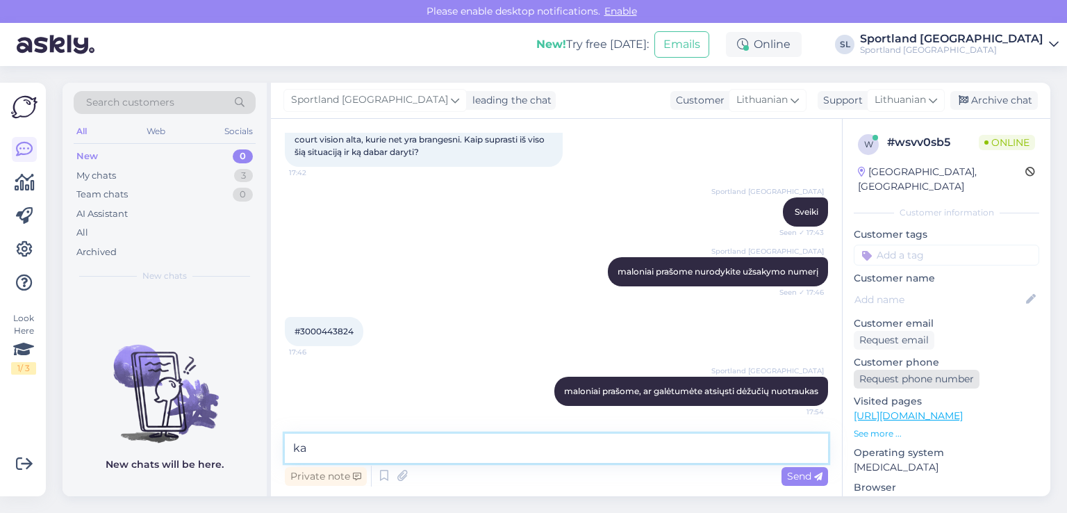
type textarea "k"
type textarea "gautų prekių kad matytusi etiketės ?"
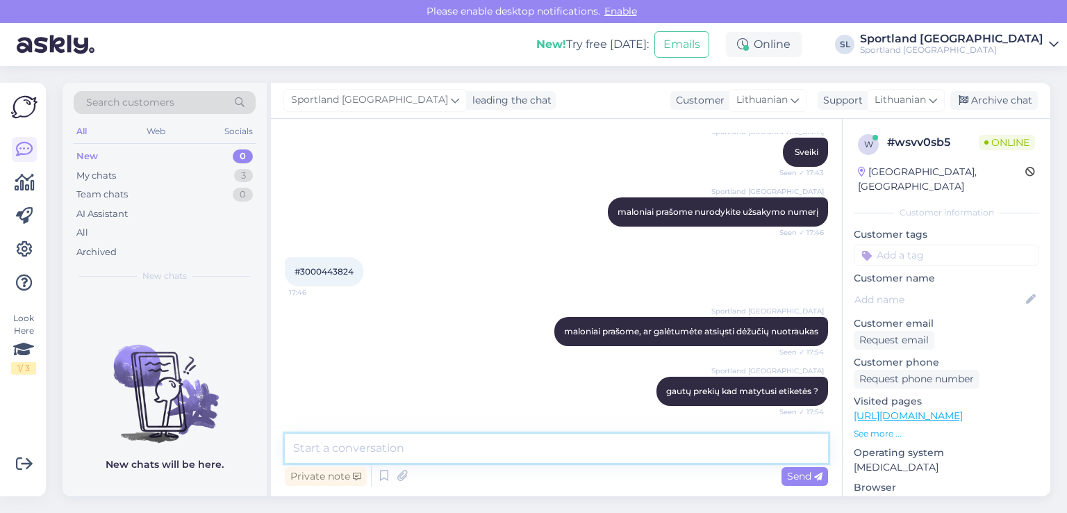
scroll to position [326, 0]
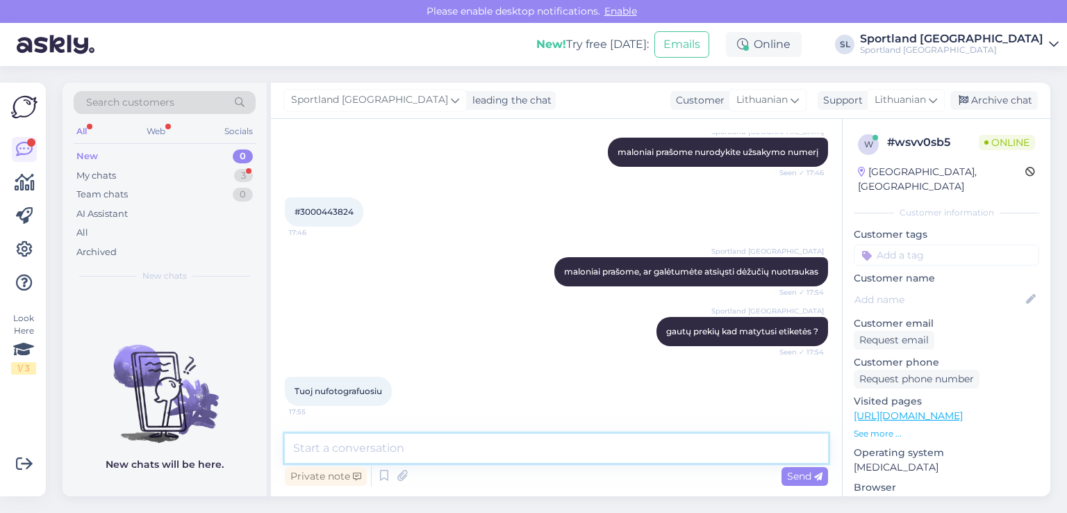
click at [423, 447] on textarea at bounding box center [556, 448] width 543 height 29
type textarea "Dėkojame Jums :)"
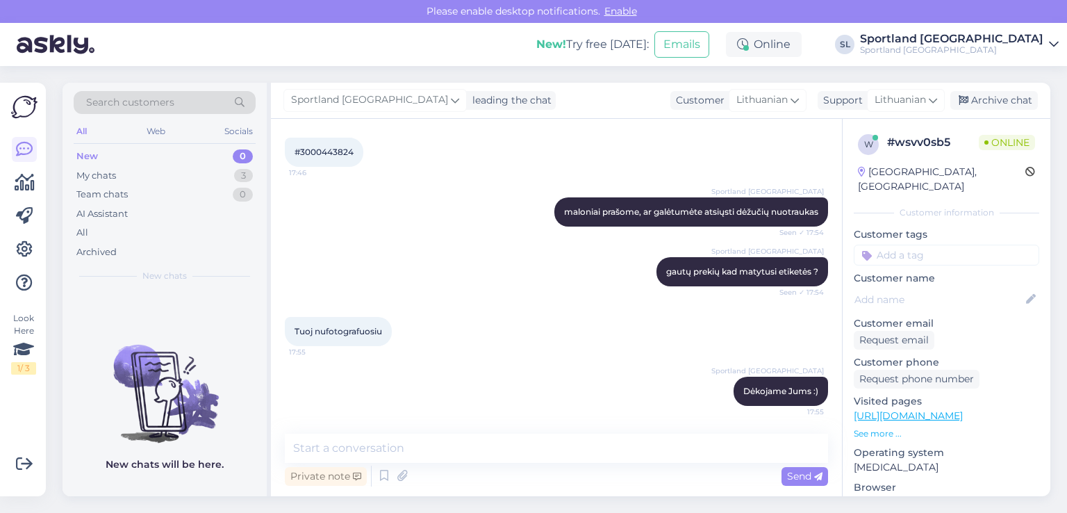
scroll to position [473, 0]
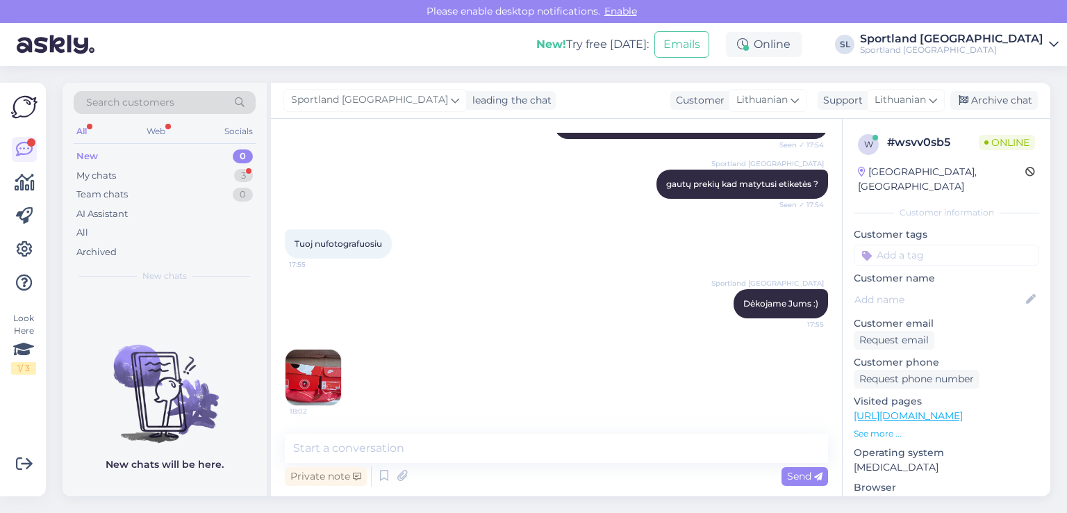
click at [339, 392] on img at bounding box center [314, 378] width 56 height 56
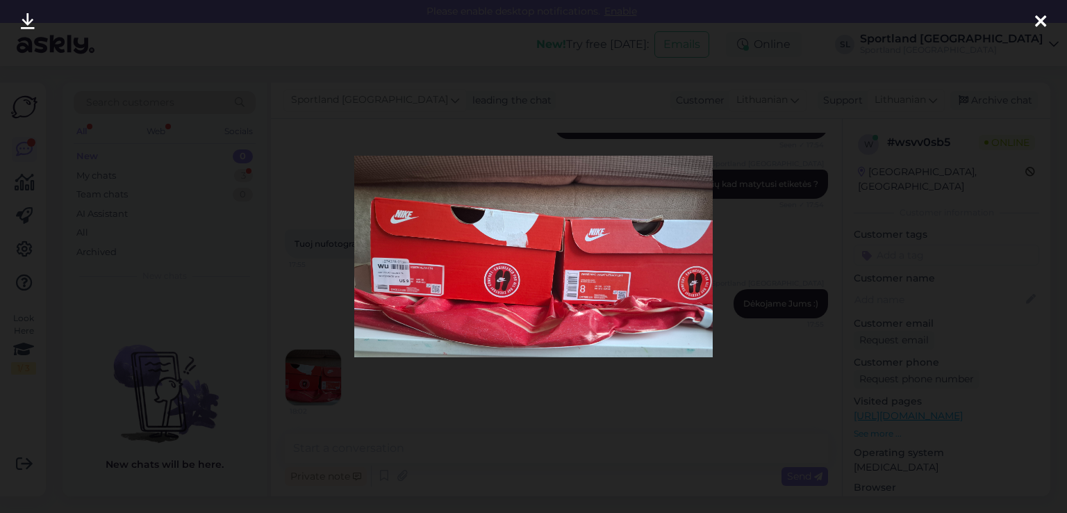
click at [26, 26] on icon at bounding box center [28, 22] width 14 height 18
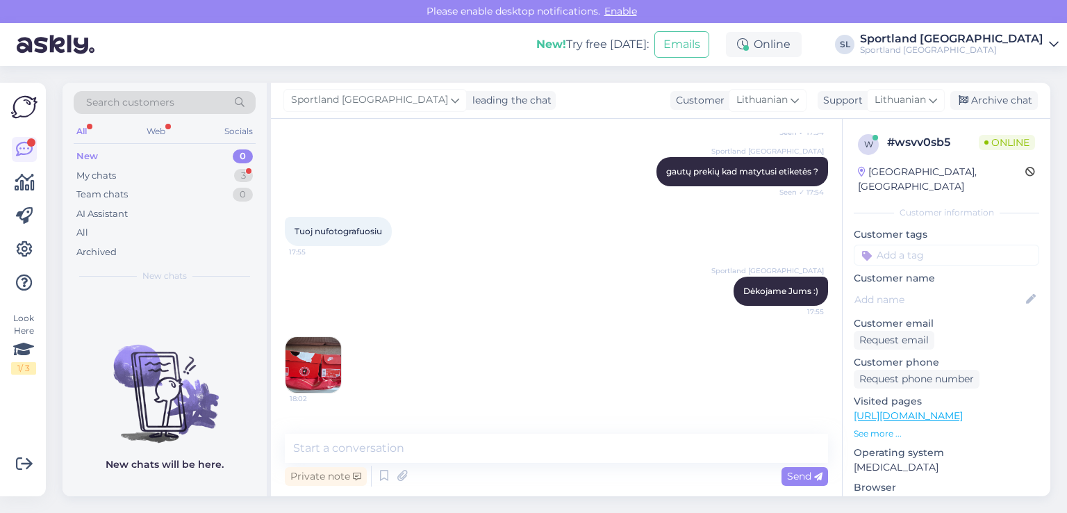
scroll to position [533, 0]
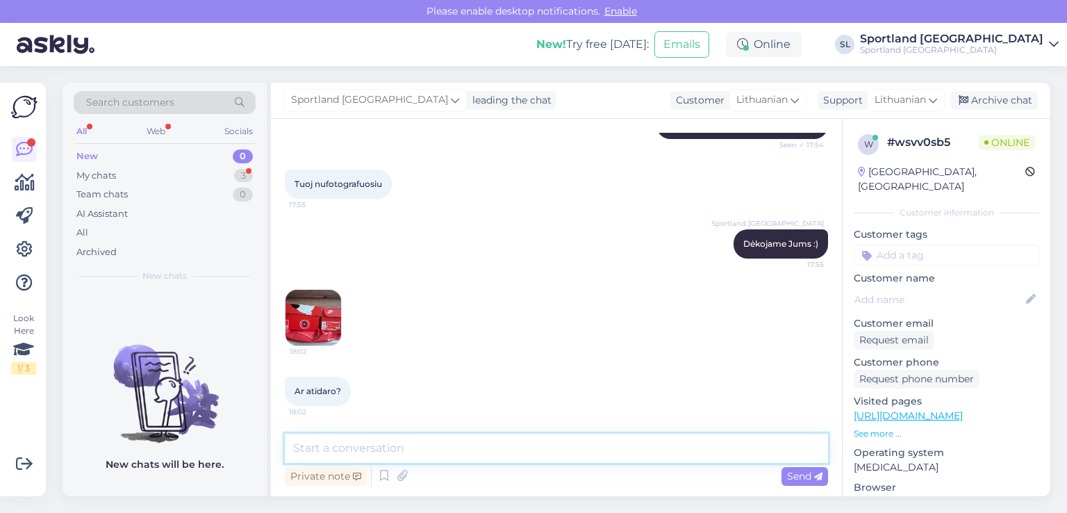
click at [468, 451] on textarea at bounding box center [556, 448] width 543 height 29
type textarea "taip matome, persiuntėme sandėlio darbuotojui"
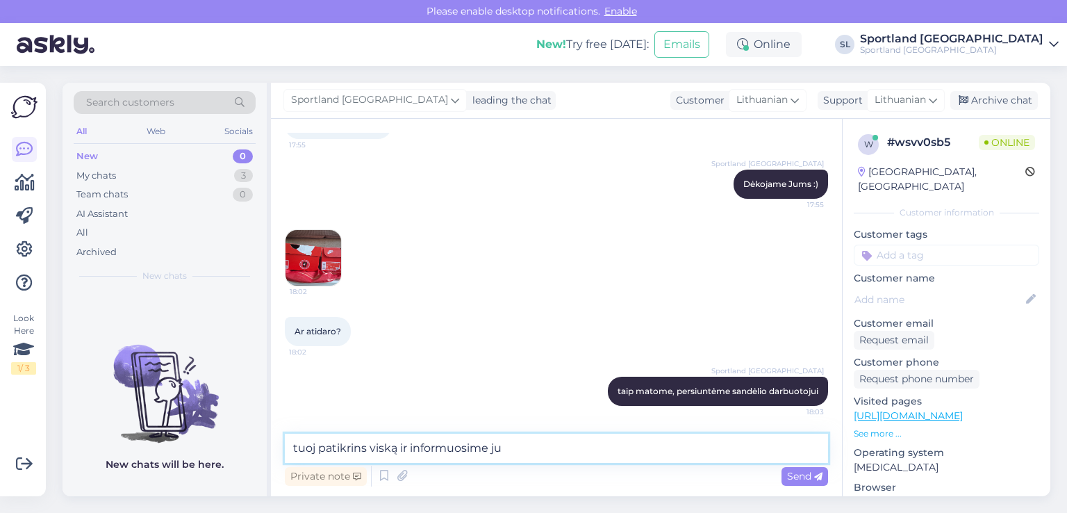
type textarea "tuoj patikrins viską ir informuosime jus"
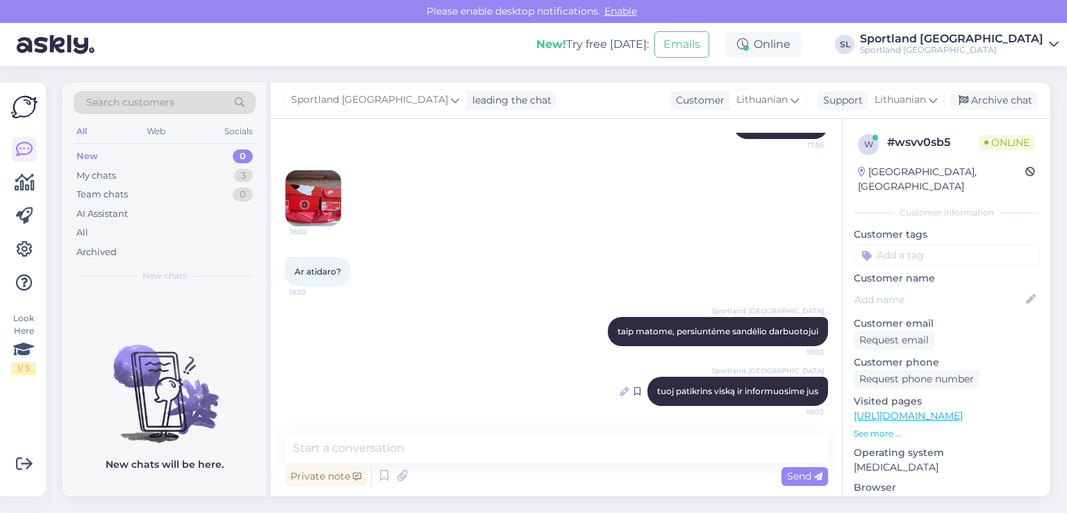
click at [621, 391] on icon at bounding box center [625, 391] width 8 height 8
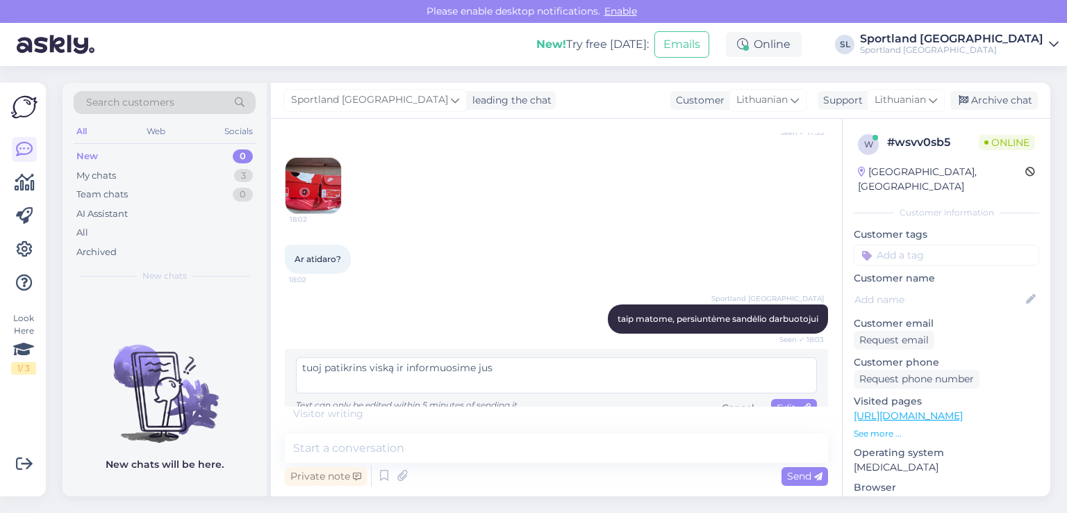
click at [477, 377] on textarea "tuoj patikrins viską ir informuosime jus" at bounding box center [556, 375] width 521 height 36
type textarea "tuoj patikrins viską ir informuosime Jus"
click at [810, 472] on span "Send" at bounding box center [804, 476] width 35 height 13
click at [595, 391] on textarea "tuoj patikrins viską ir informuosime Jus" at bounding box center [556, 375] width 521 height 36
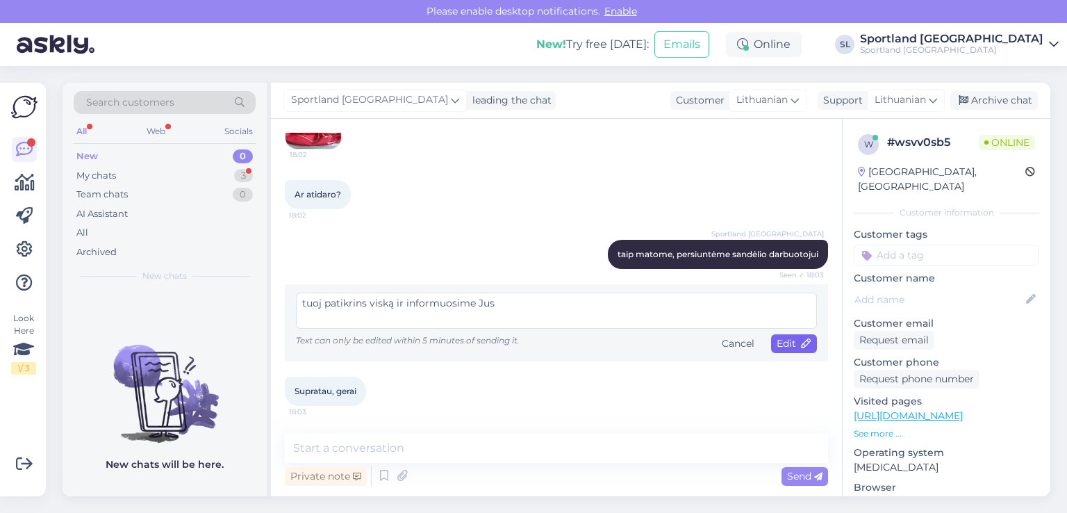
click at [777, 339] on span "Edit" at bounding box center [794, 343] width 35 height 13
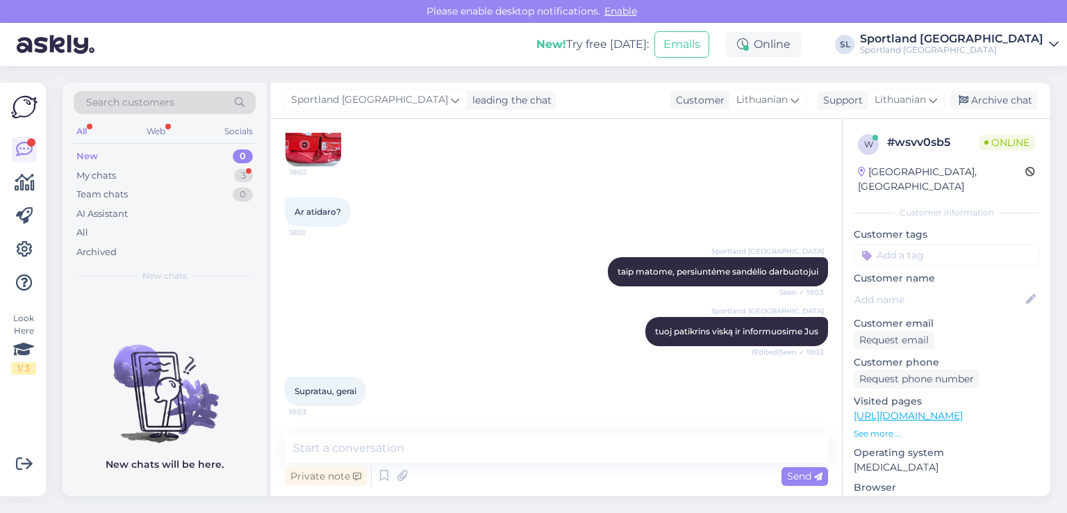
scroll to position [712, 0]
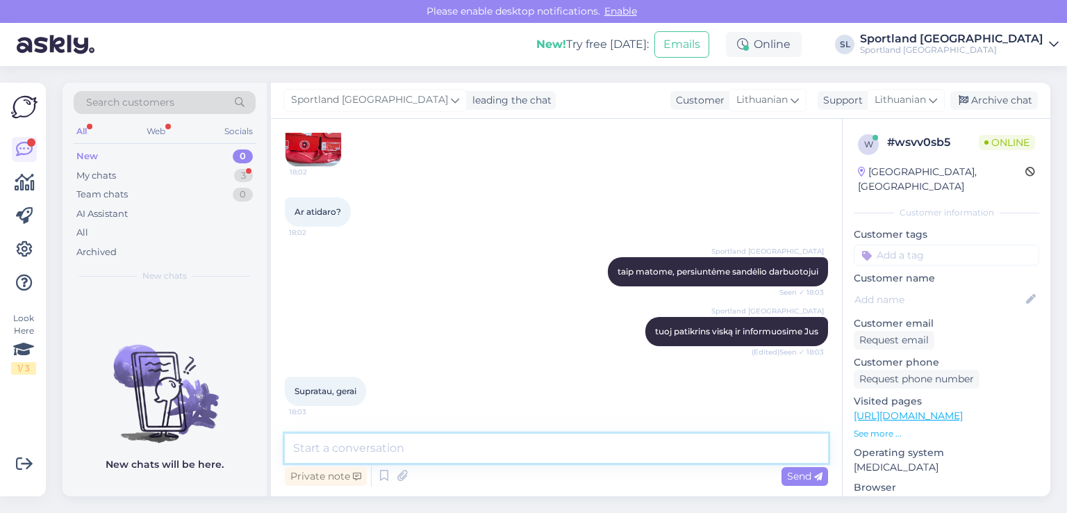
click at [575, 443] on textarea at bounding box center [556, 448] width 543 height 29
type textarea "L"
type textarea "Jei galite luktelkite dar :)"
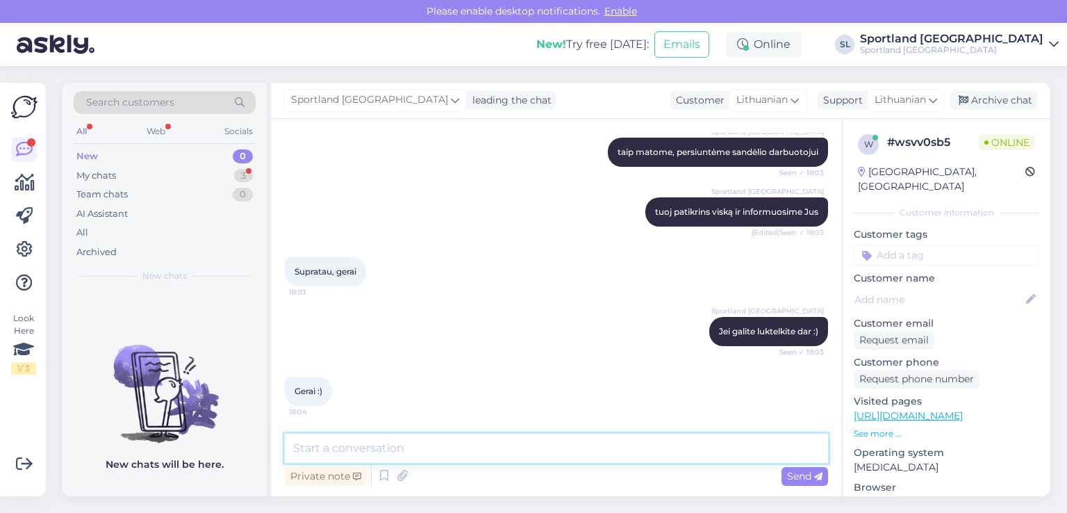
scroll to position [831, 0]
click at [587, 444] on textarea at bounding box center [556, 448] width 543 height 29
type textarea "g"
type textarea "Maloniai atsiprašome dėl šios situacijos"
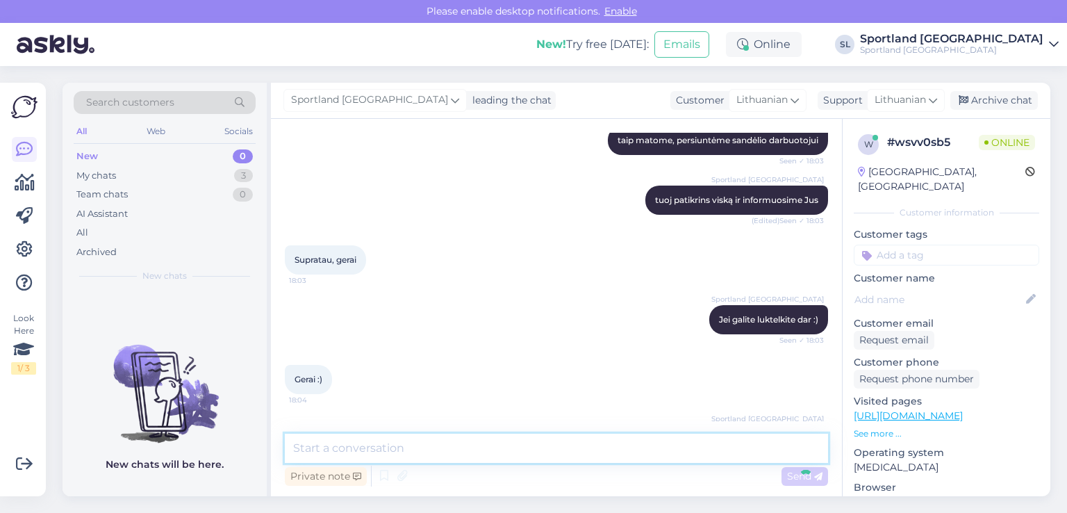
scroll to position [892, 0]
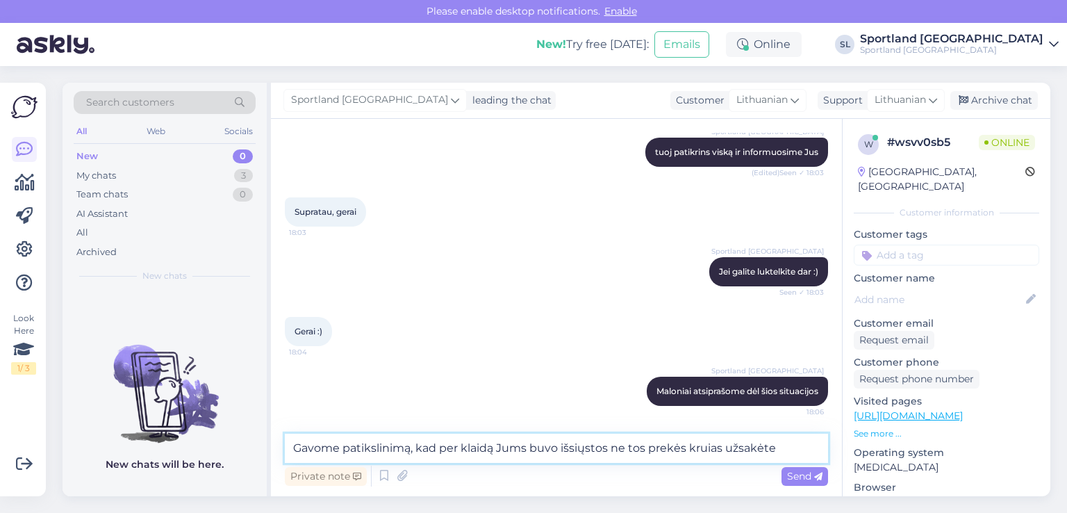
type textarea "Gavome patikslinimą, kad per klaidą Jums buvo išsiųstos ne tos prekės kruias už…"
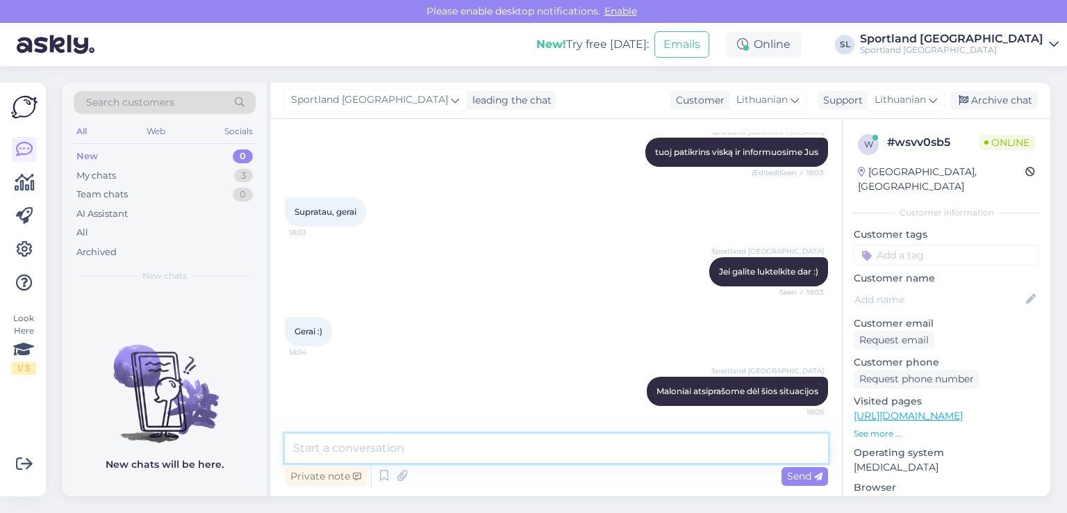
scroll to position [964, 0]
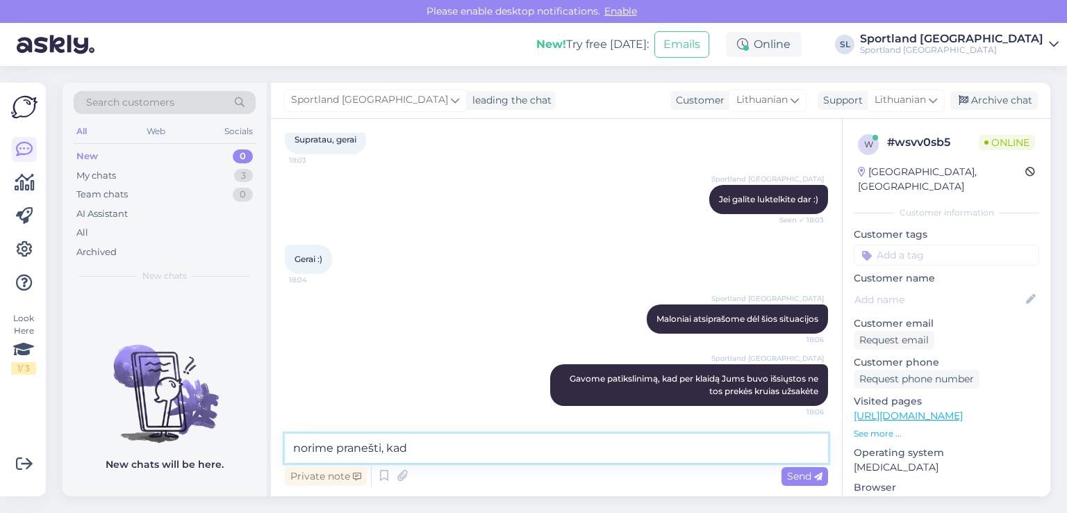
click at [448, 443] on textarea "norime pranešti, kad" at bounding box center [556, 448] width 543 height 29
type textarea "norime pranešti, kad 40 dydžio prekės nebeturime"
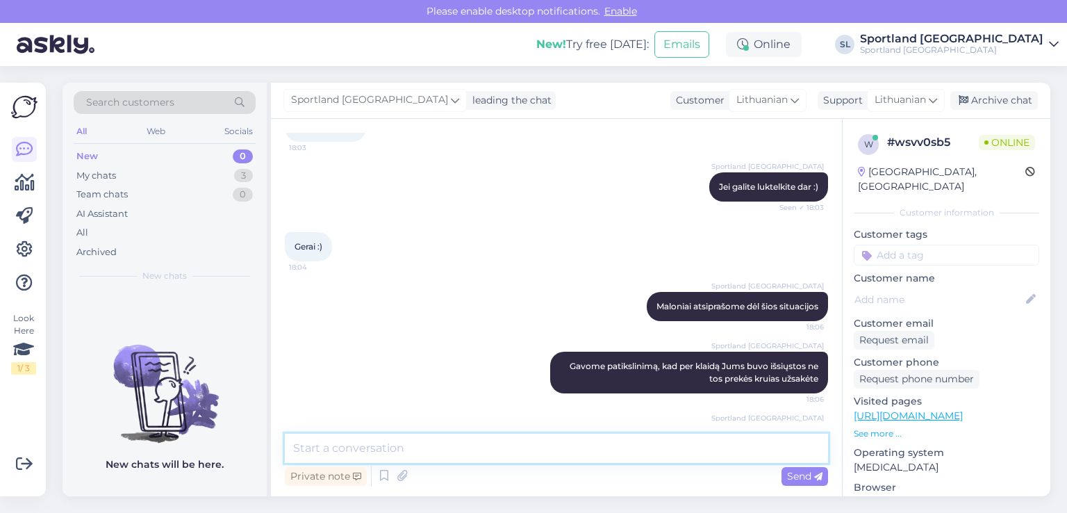
scroll to position [1024, 0]
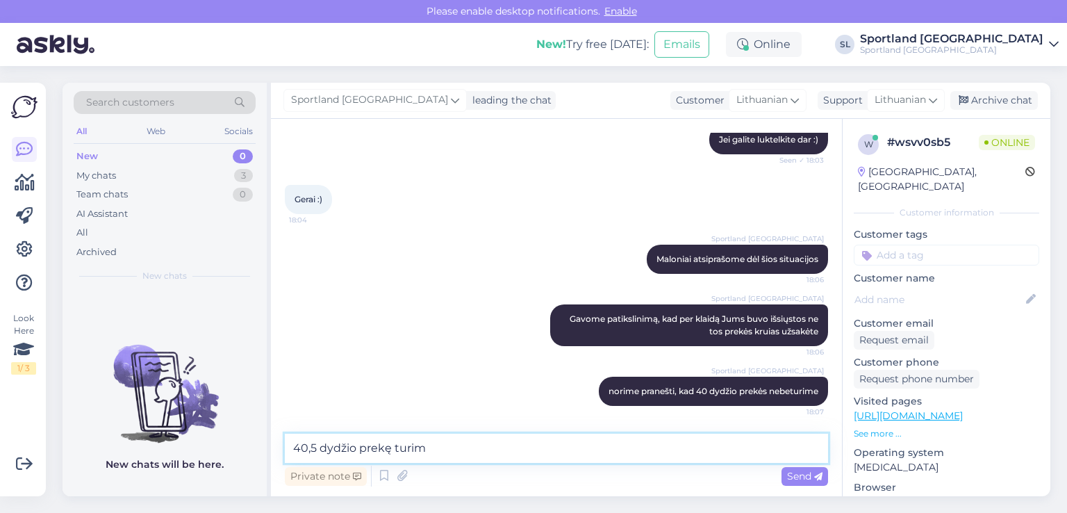
type textarea "40,5 dydžio prekę turime"
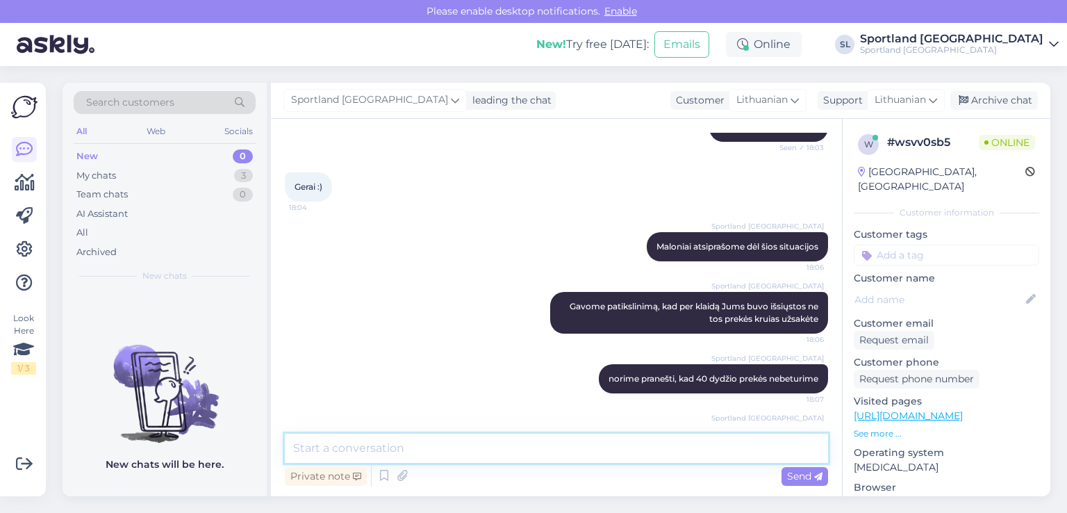
scroll to position [1083, 0]
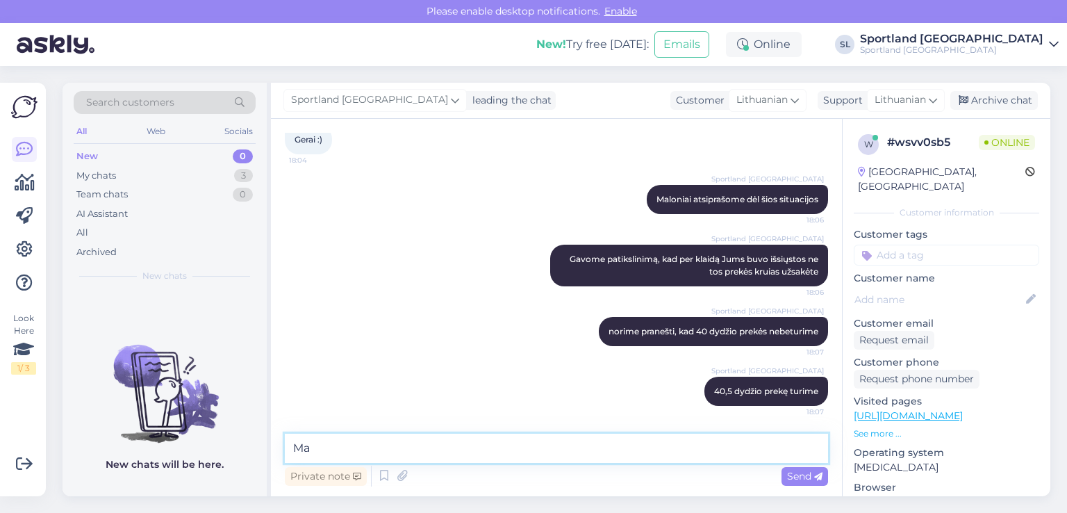
type textarea "M"
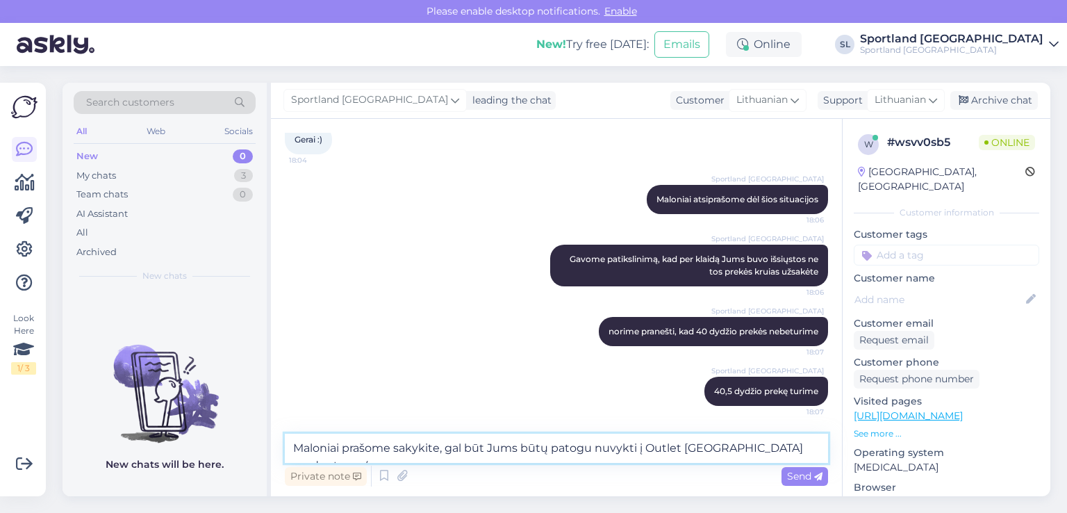
paste textarea "Draugystės g. 6A"
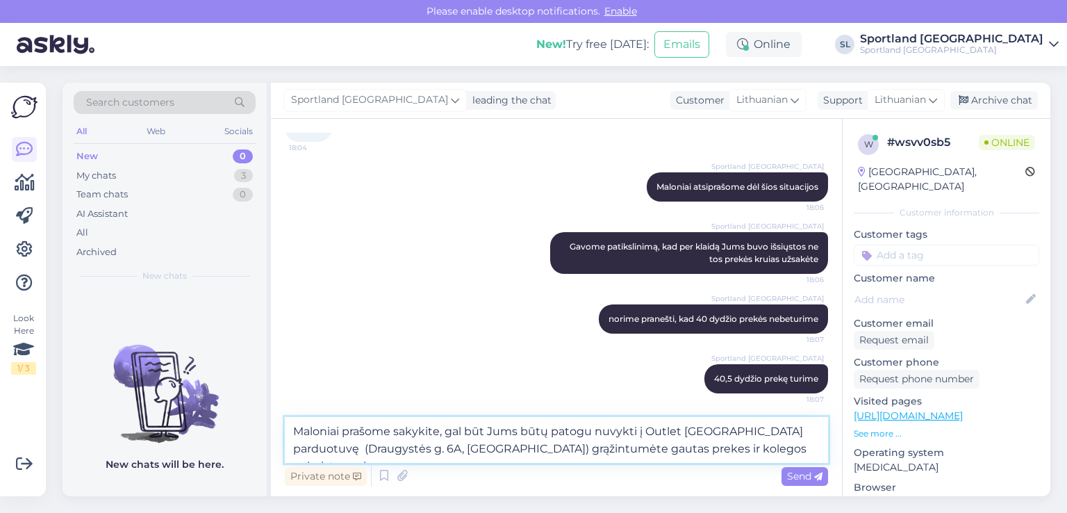
click at [707, 448] on textarea "Maloniai prašome sakykite, gal būt Jums būtų patogu nuvykti į Outlet Kaunas par…" at bounding box center [556, 440] width 543 height 46
click at [783, 445] on textarea "Maloniai prašome sakykite, gal būt Jums būtų patogu nuvykti į Outlet Kaunas par…" at bounding box center [556, 440] width 543 height 46
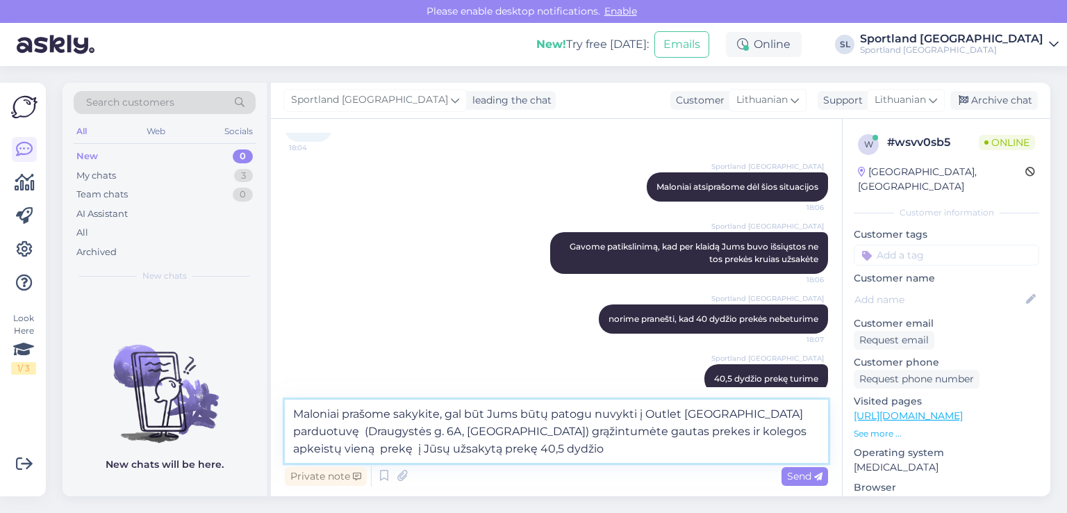
type textarea "Maloniai prašome sakykite, gal būt Jums būtų patogu nuvykti į Outlet Kaunas par…"
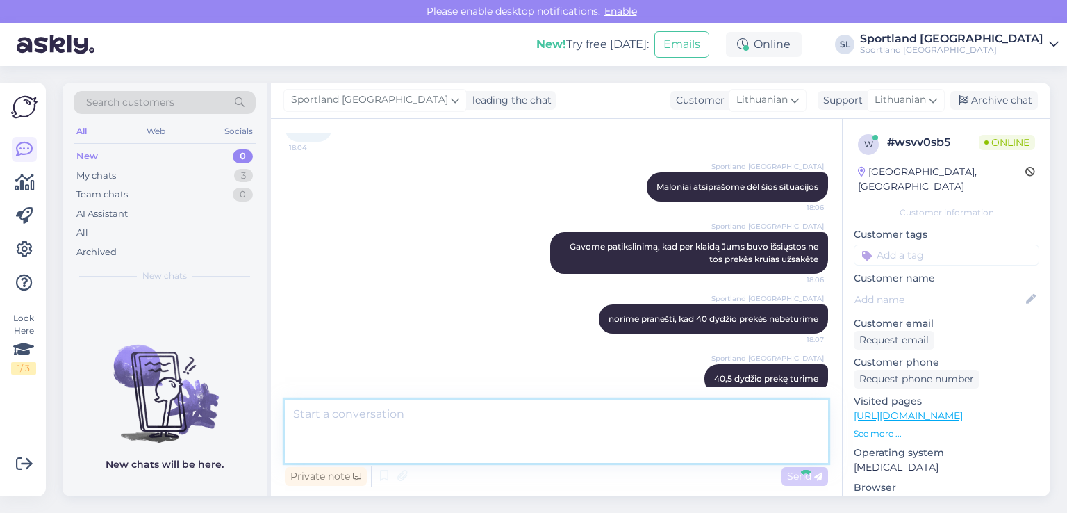
scroll to position [1181, 0]
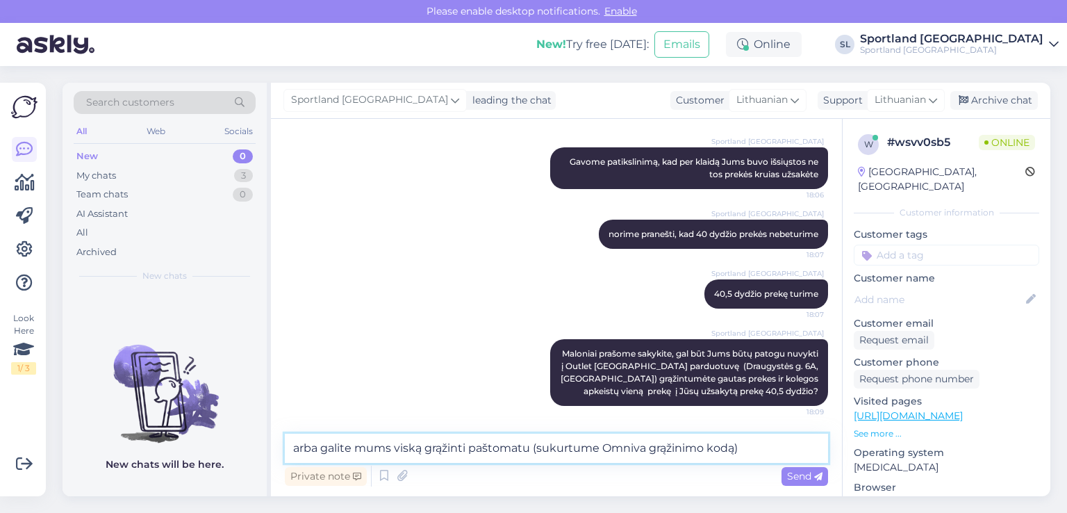
click at [420, 448] on textarea "arba galite mums viską grąžinti paštomatu (sukurtume Omniva grąžinimo kodą)" at bounding box center [556, 448] width 543 height 29
click at [801, 448] on textarea "arba galite mums abi prekes grąžinti paštomatu (sukurtume Omniva grąžinimo kodą)" at bounding box center [556, 448] width 543 height 29
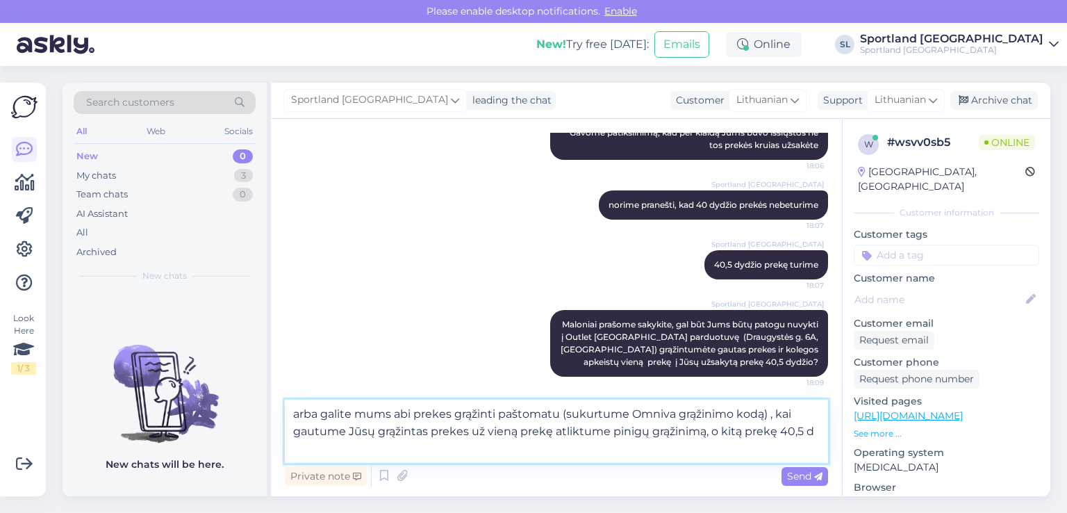
scroll to position [1215, 0]
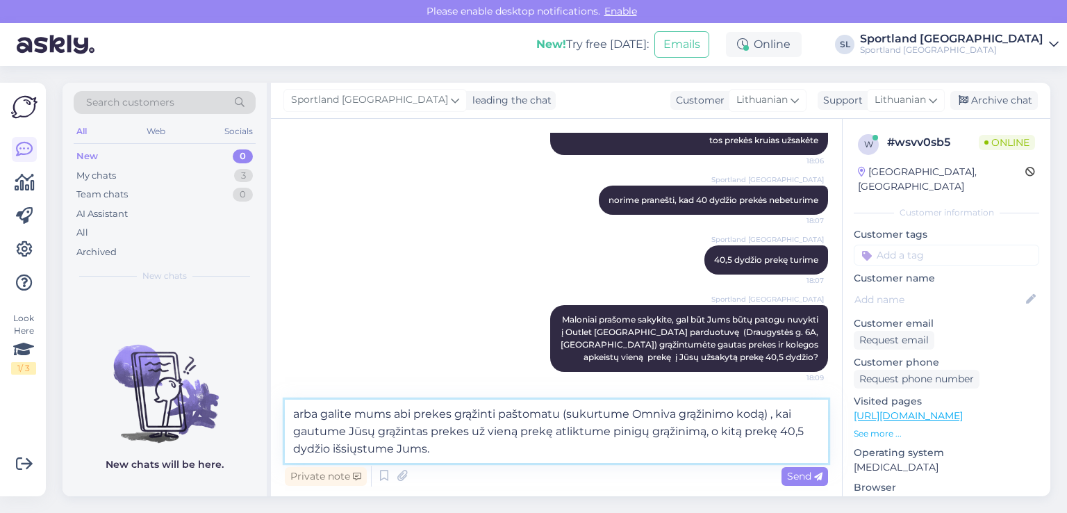
type textarea "arba galite mums abi prekes grąžinti paštomatu (sukurtume Omniva grąžinimo kodą…"
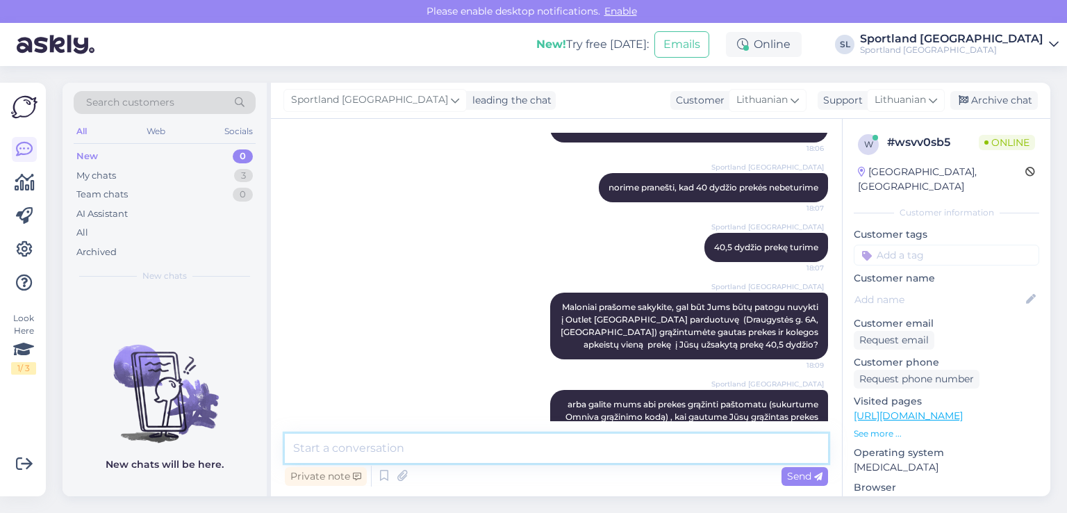
scroll to position [1278, 0]
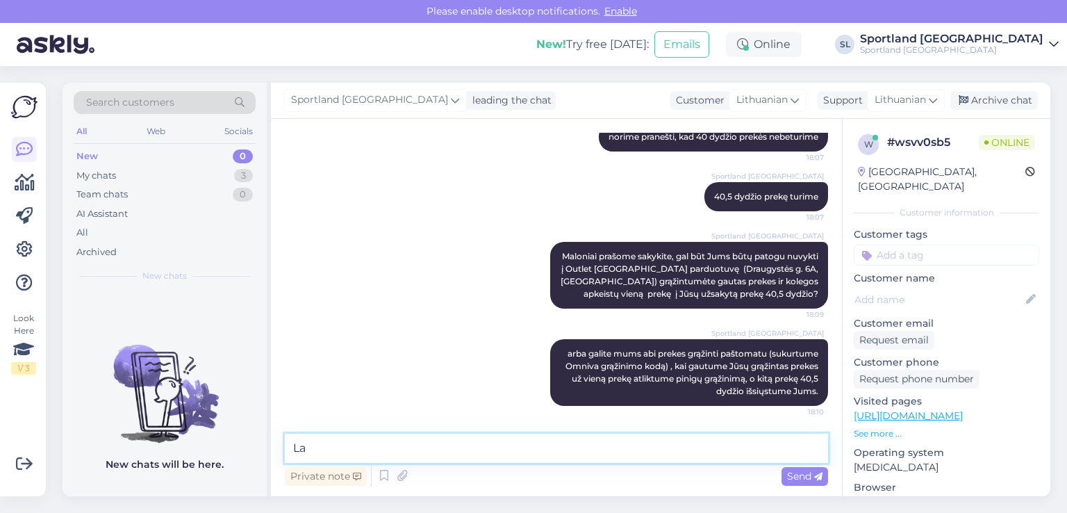
type textarea "L"
click at [523, 451] on textarea at bounding box center [556, 448] width 543 height 29
type textarea "A"
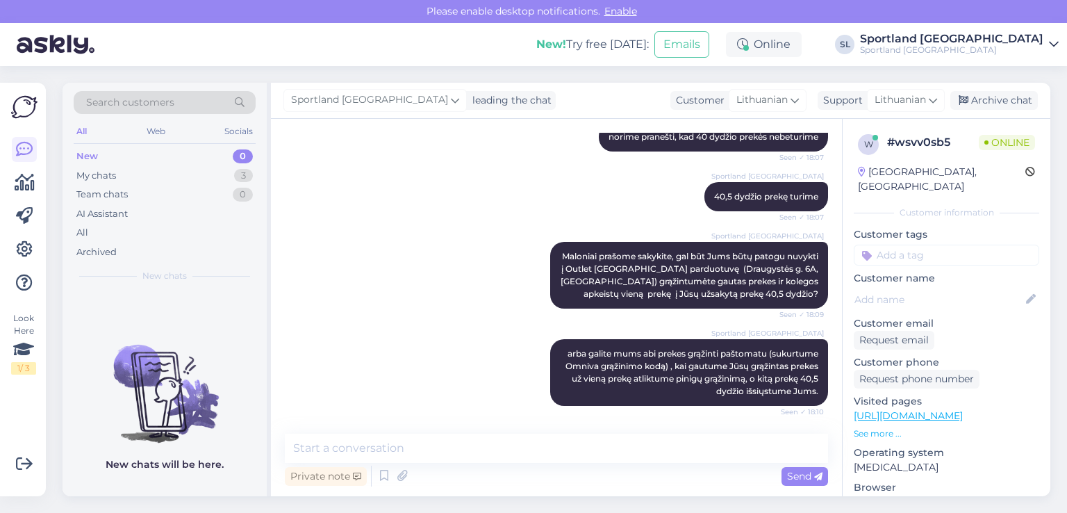
scroll to position [1388, 0]
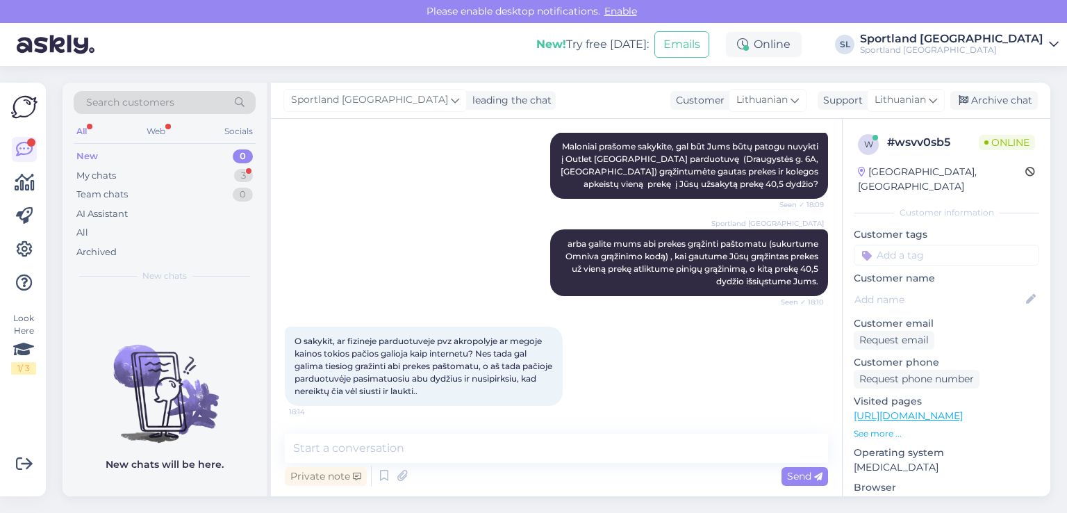
drag, startPoint x: 428, startPoint y: 464, endPoint x: 425, endPoint y: 452, distance: 12.8
click at [427, 459] on div "Private note Send" at bounding box center [556, 462] width 543 height 56
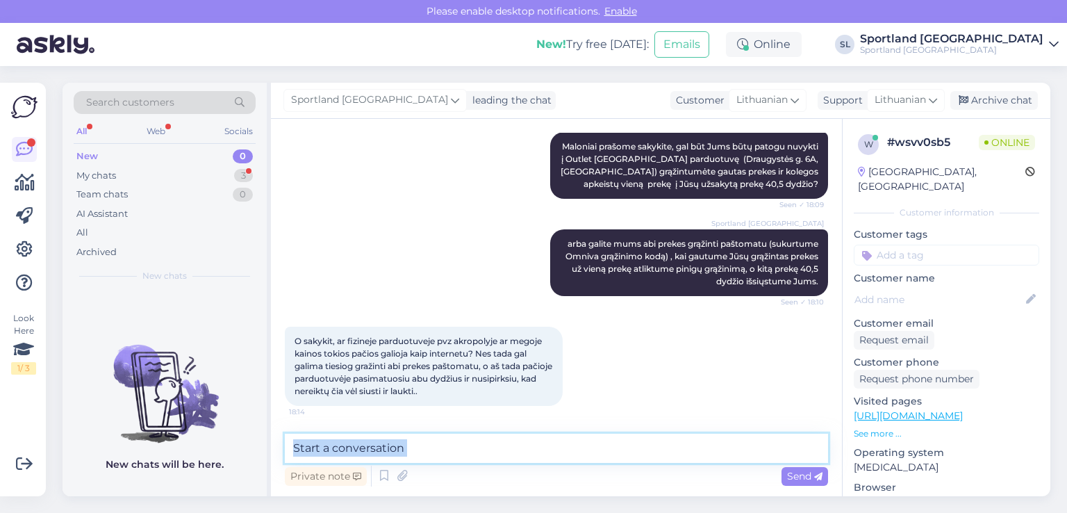
click at [425, 452] on textarea at bounding box center [556, 448] width 543 height 29
type textarea "s"
type textarea "taip, prekių kainos tokios pačios"
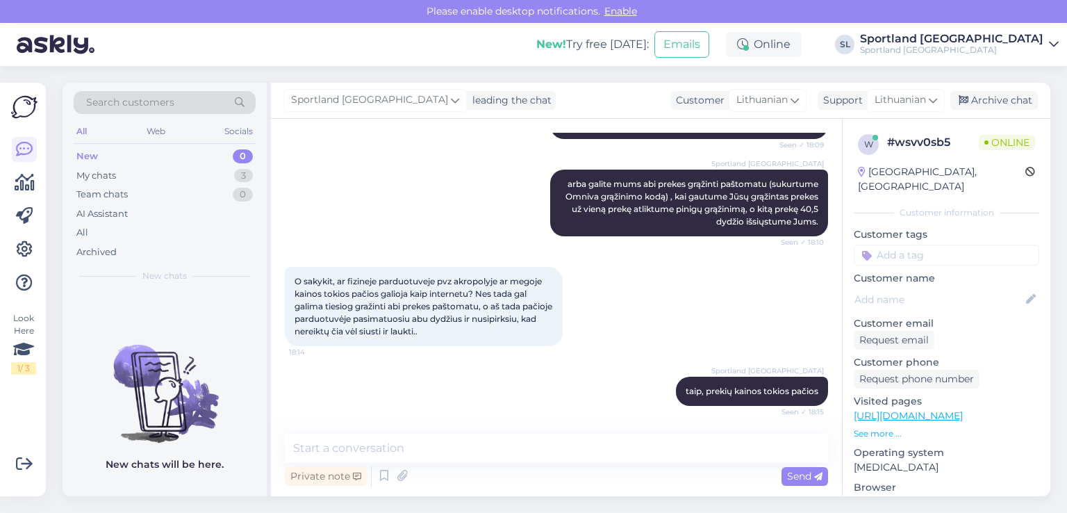
scroll to position [1448, 0]
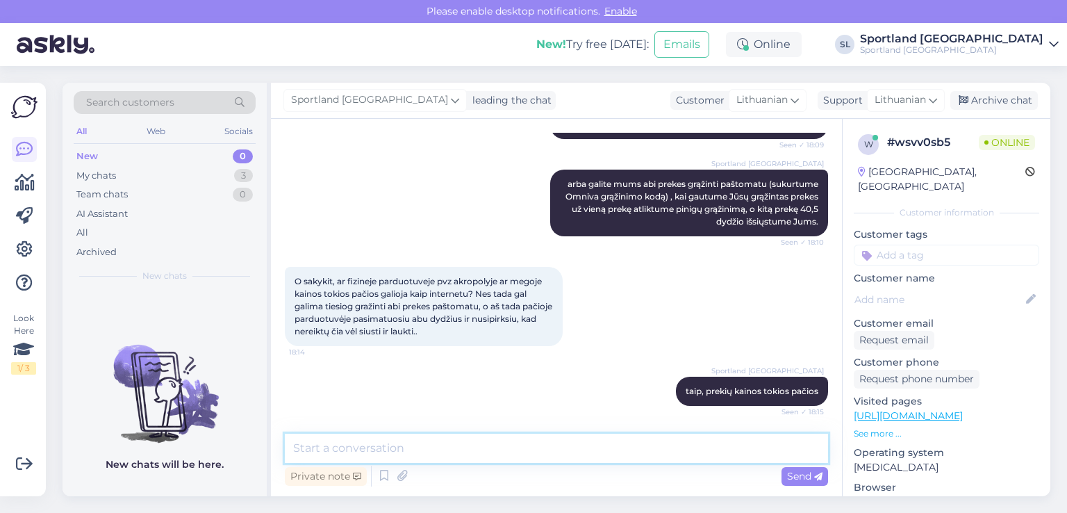
click at [492, 445] on textarea at bounding box center [556, 448] width 543 height 29
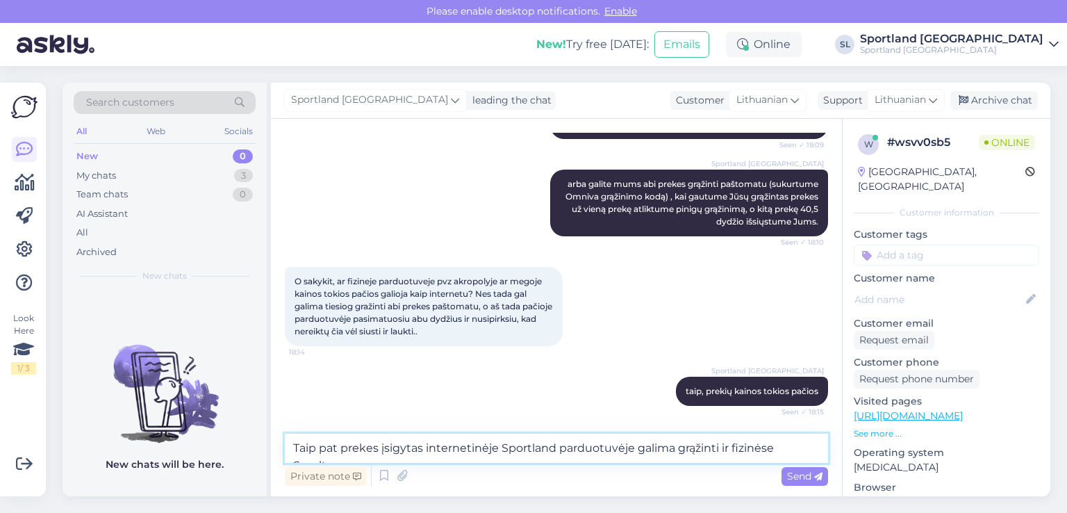
scroll to position [1462, 0]
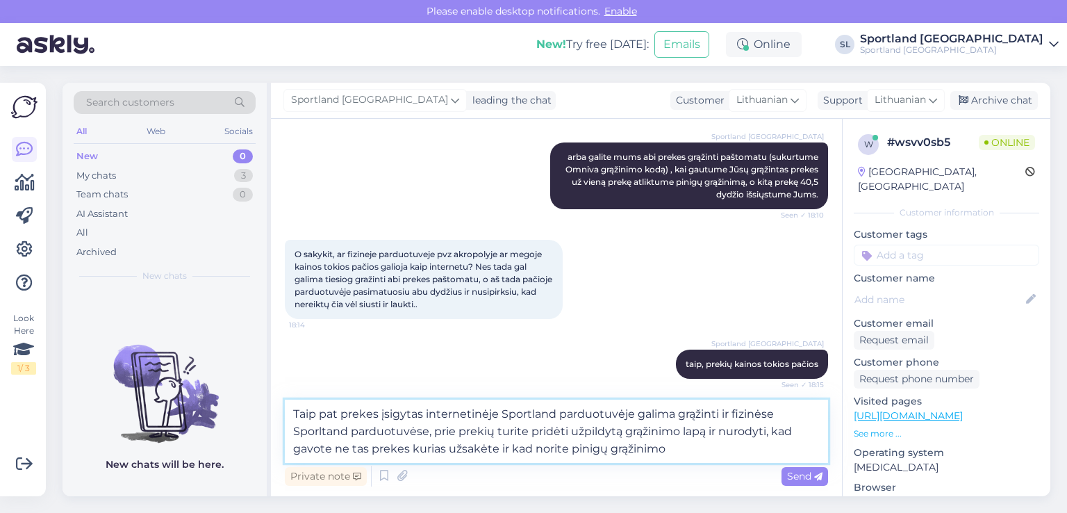
type textarea "Taip pat prekes įsigytas internetinėje Sportland parduotuvėje galima grąžinti i…"
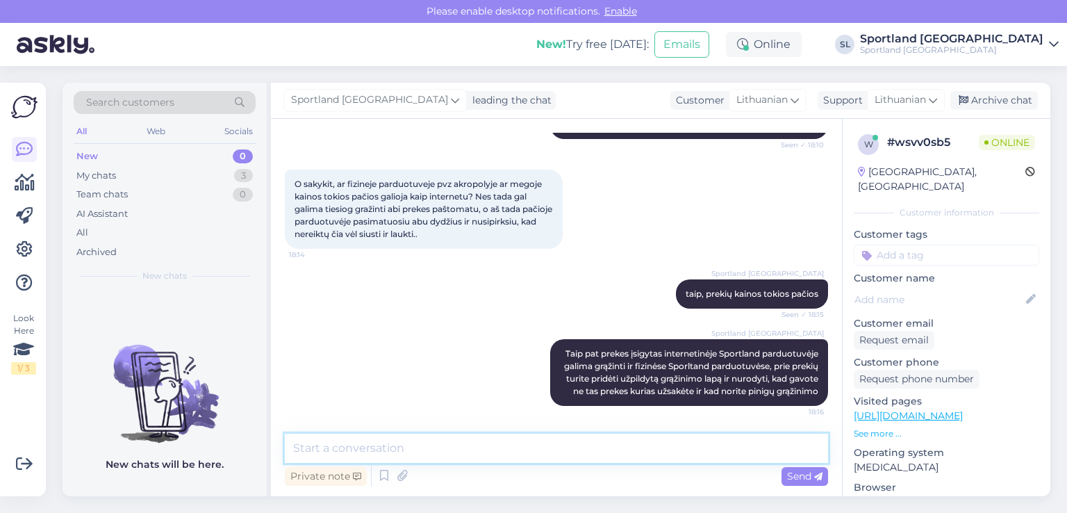
scroll to position [1655, 0]
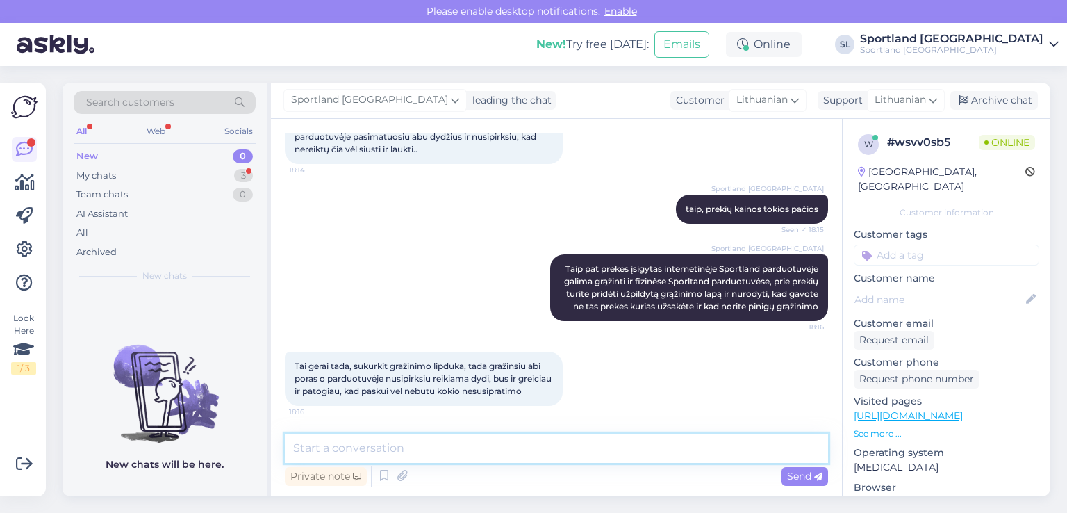
click at [500, 453] on textarea at bounding box center [556, 448] width 543 height 29
type textarea "Jums patogiau išsiųsti paštomatu ar grąžinti į fizinę Sporltand parduotuvę?"
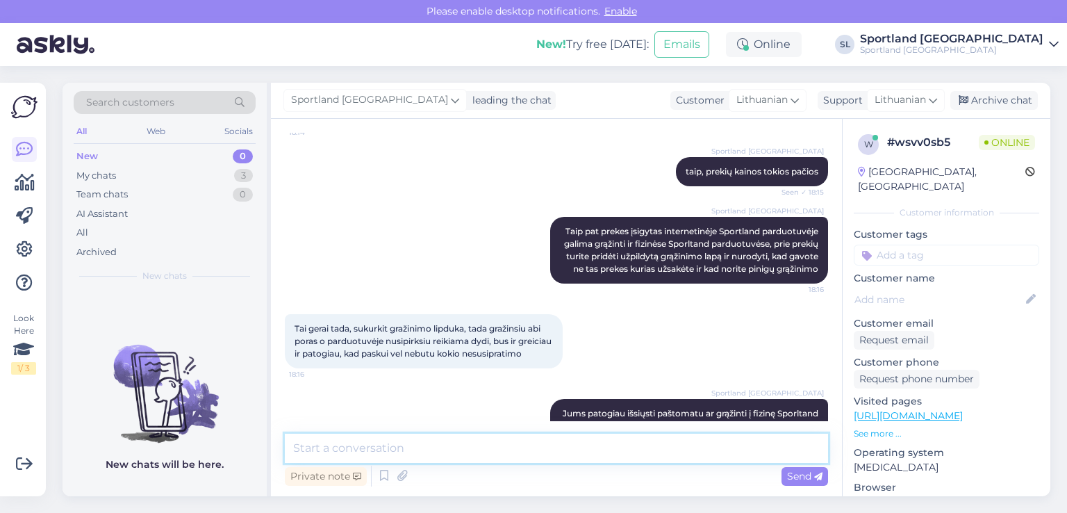
scroll to position [1727, 0]
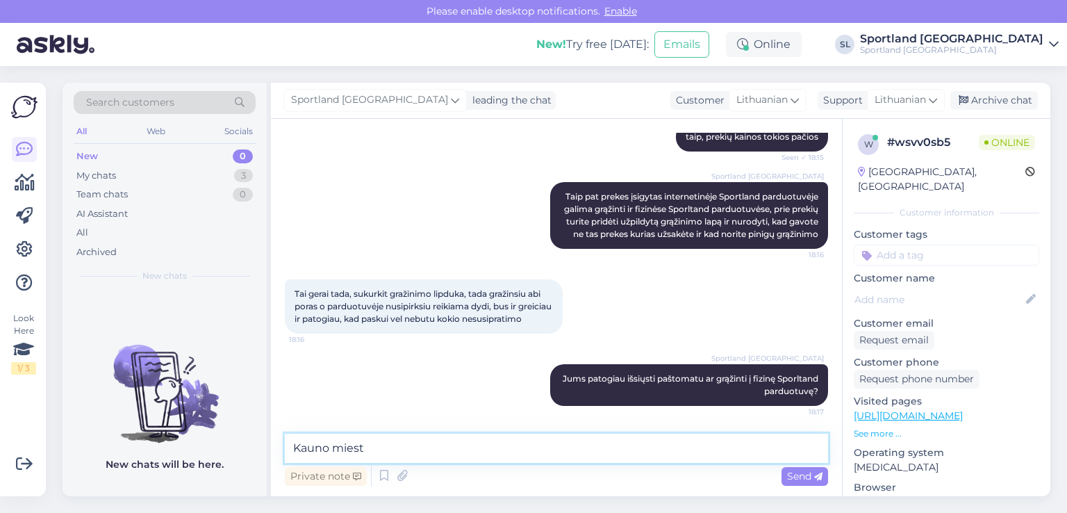
type textarea "Kauno mieste"
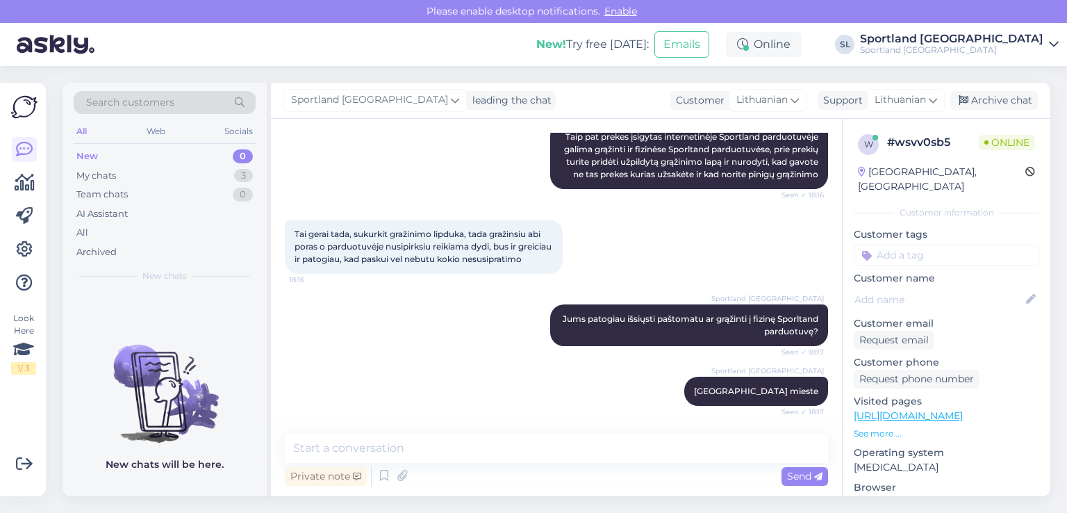
scroll to position [1846, 0]
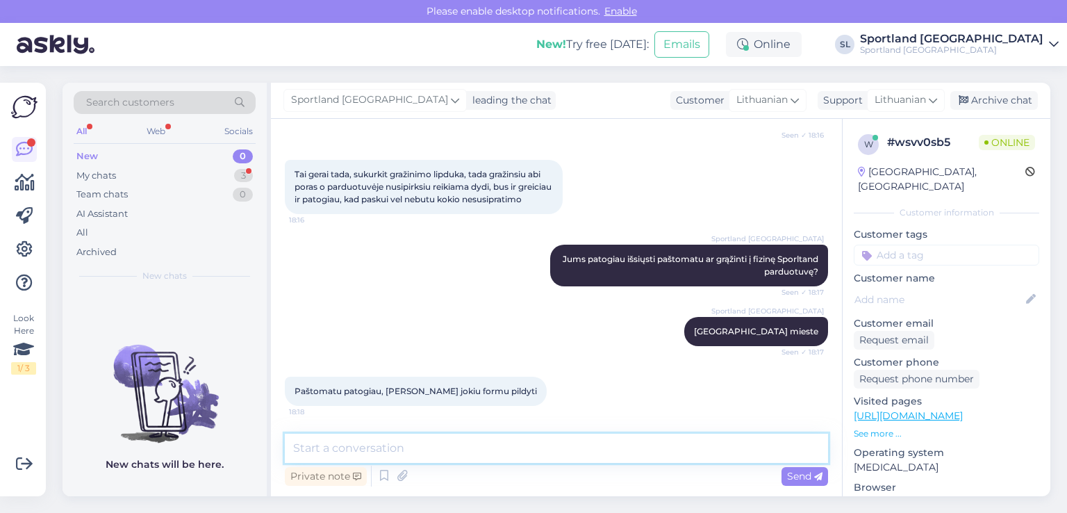
click at [572, 448] on textarea at bounding box center [556, 448] width 543 height 29
type textarea "g"
type textarea "D"
type textarea "s"
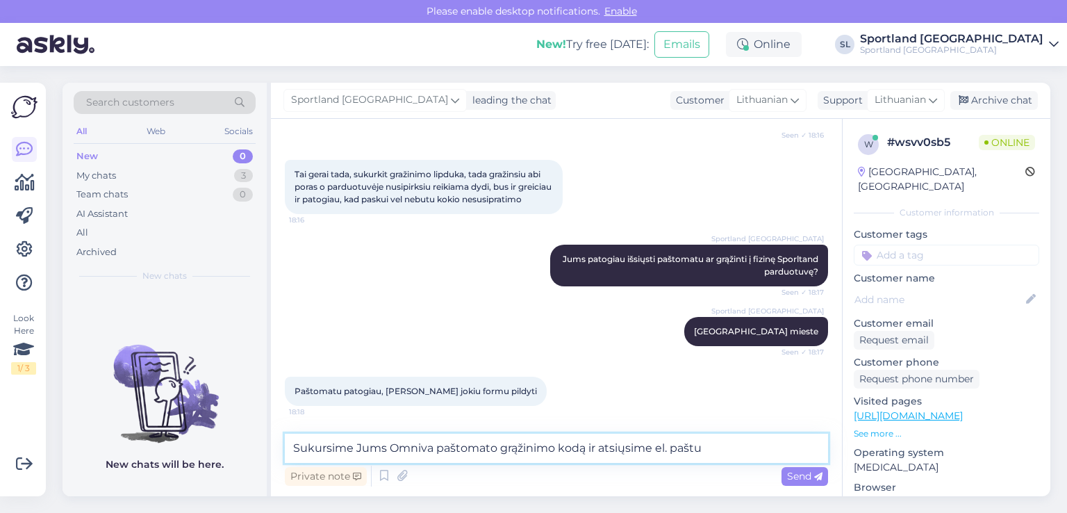
paste textarea "vidavizg@gmail.com"
type textarea "Sukursime Jums Omniva paštomato grąžinimo kodą ir atsiųsime el. paštu vidavizg@…"
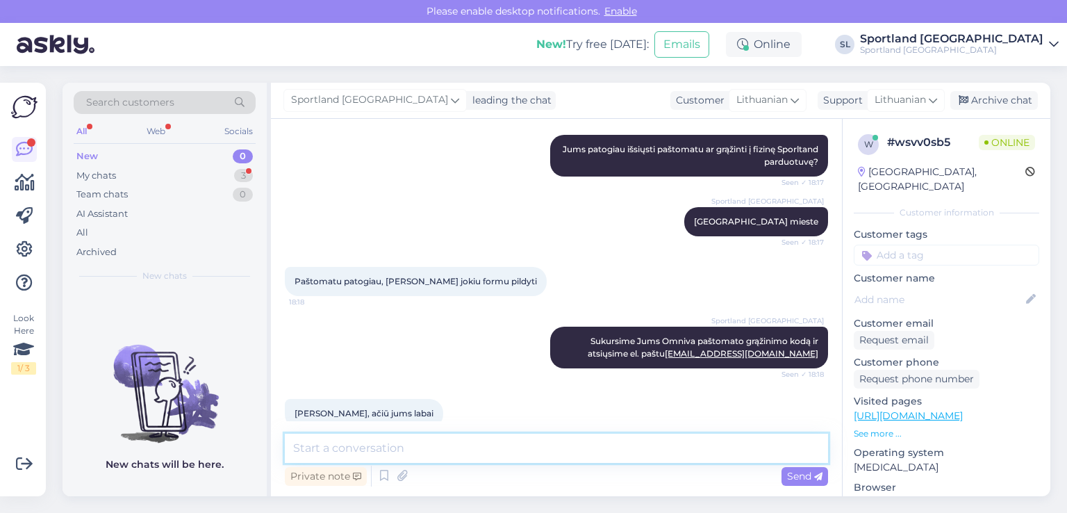
scroll to position [1978, 0]
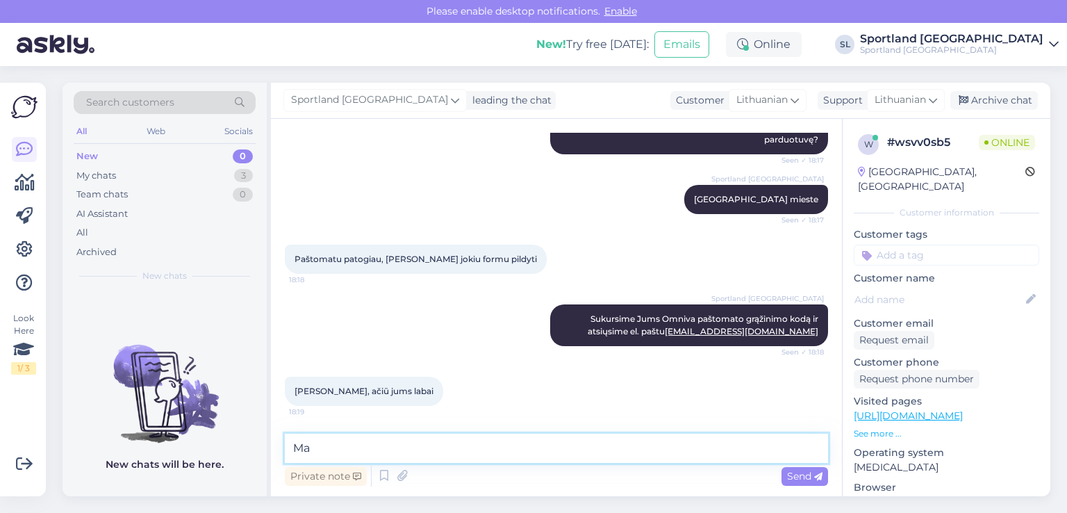
type textarea "M"
type textarea "Dėkojame Jums už Jūsų supratingumą, maloniai atsiprašome už šią situaciją :("
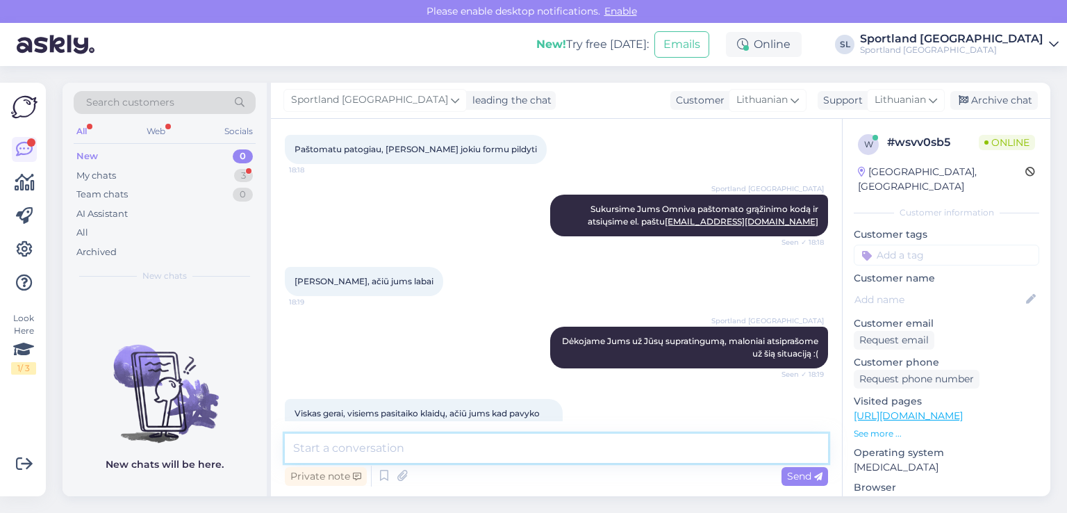
scroll to position [2123, 0]
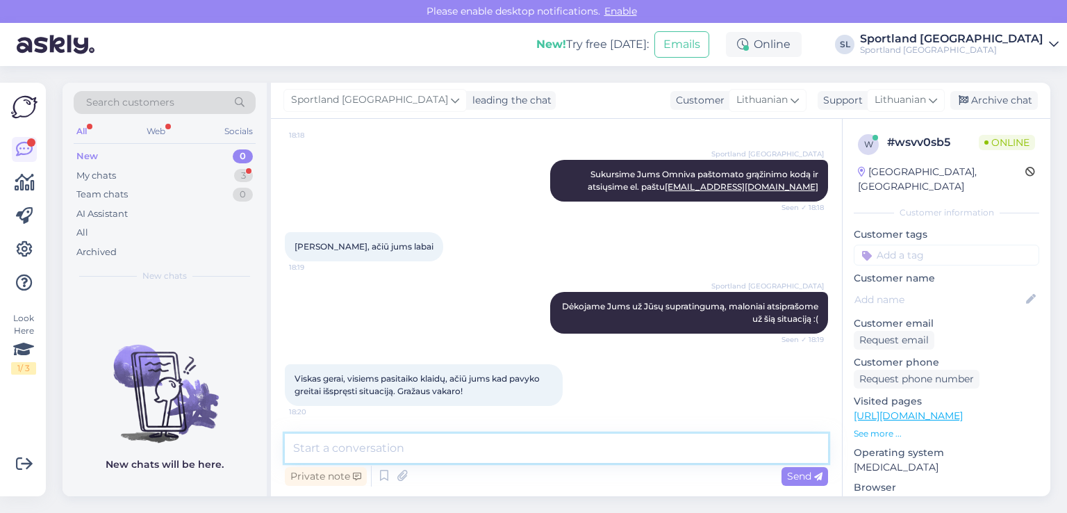
click at [481, 451] on textarea at bounding box center [556, 448] width 543 height 29
type textarea "J"
type textarea "F"
type textarea "f"
click at [448, 444] on textarea "Dėkojame, Jums taip pat" at bounding box center [556, 448] width 543 height 29
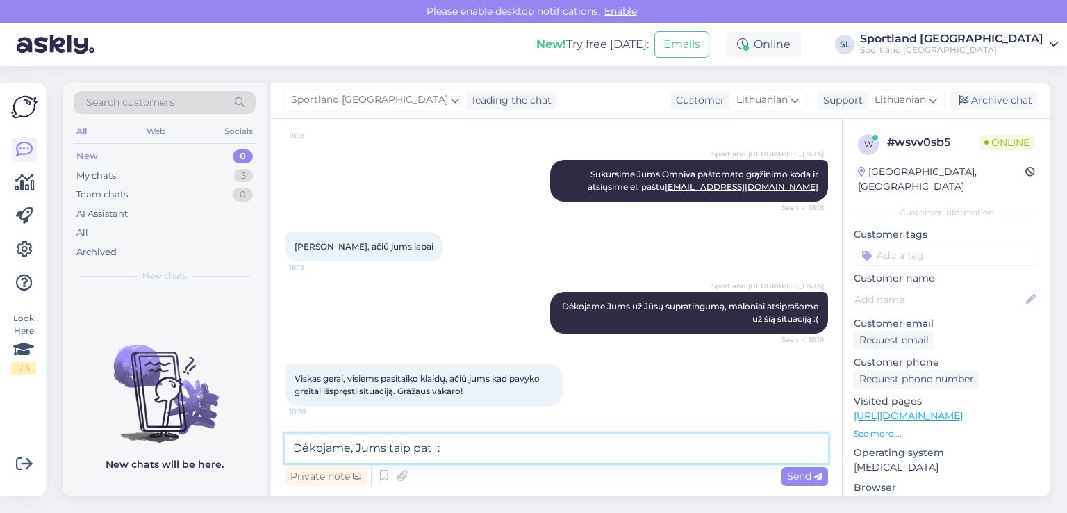
type textarea "Dėkojame, Jums taip pat :)"
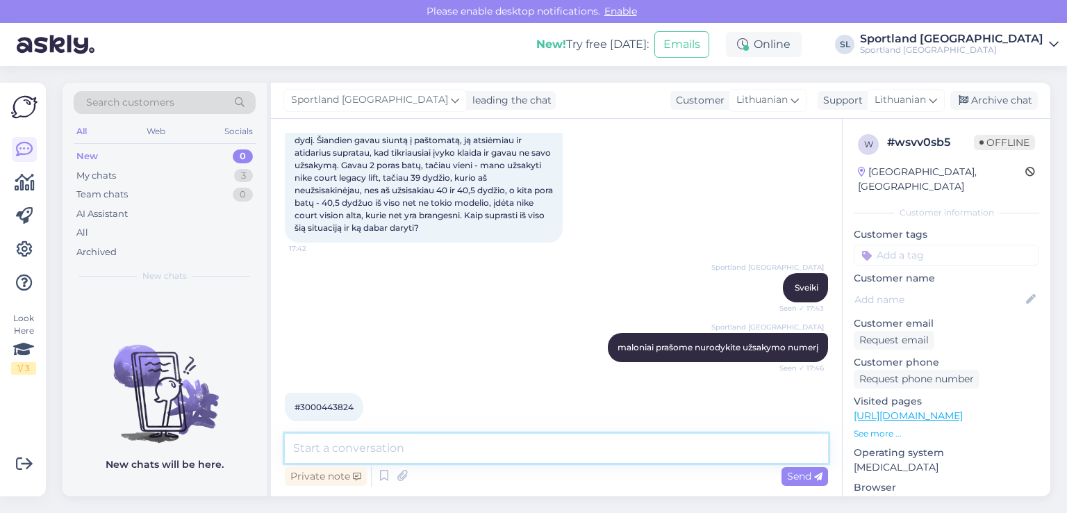
scroll to position [347, 0]
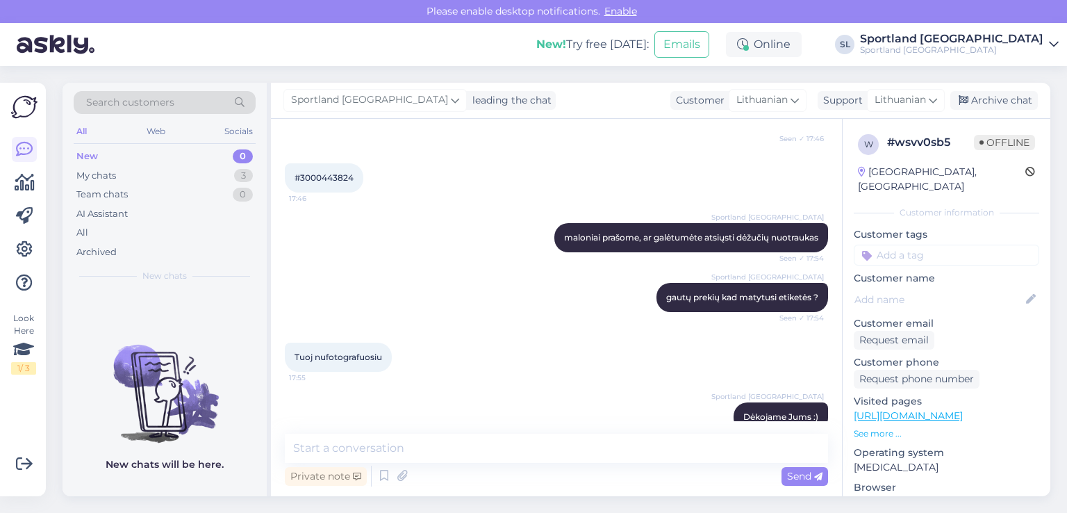
click at [342, 178] on span "#3000443824" at bounding box center [324, 177] width 59 height 10
click at [341, 178] on span "#3000443824" at bounding box center [324, 177] width 59 height 10
copy div "3000443824 17:46"
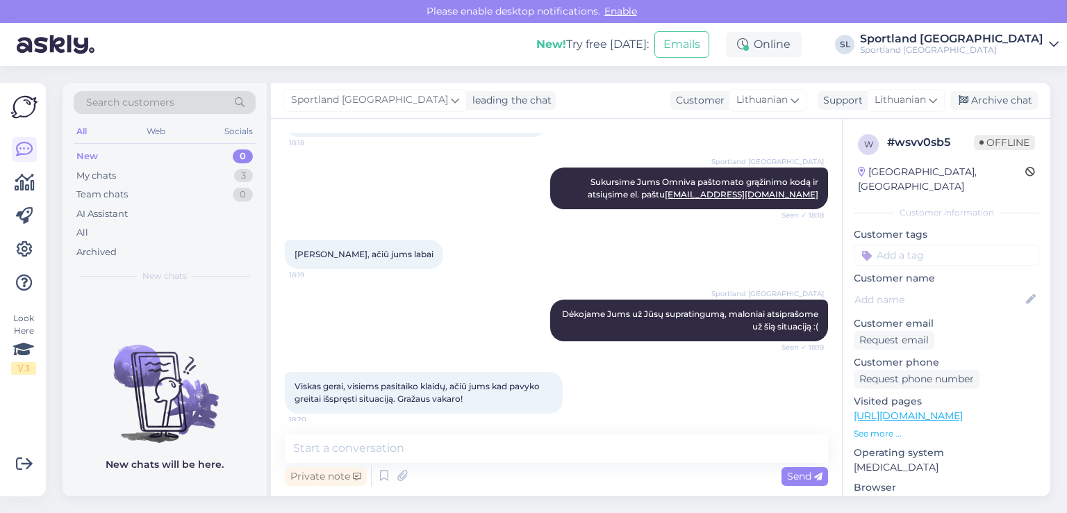
scroll to position [2182, 0]
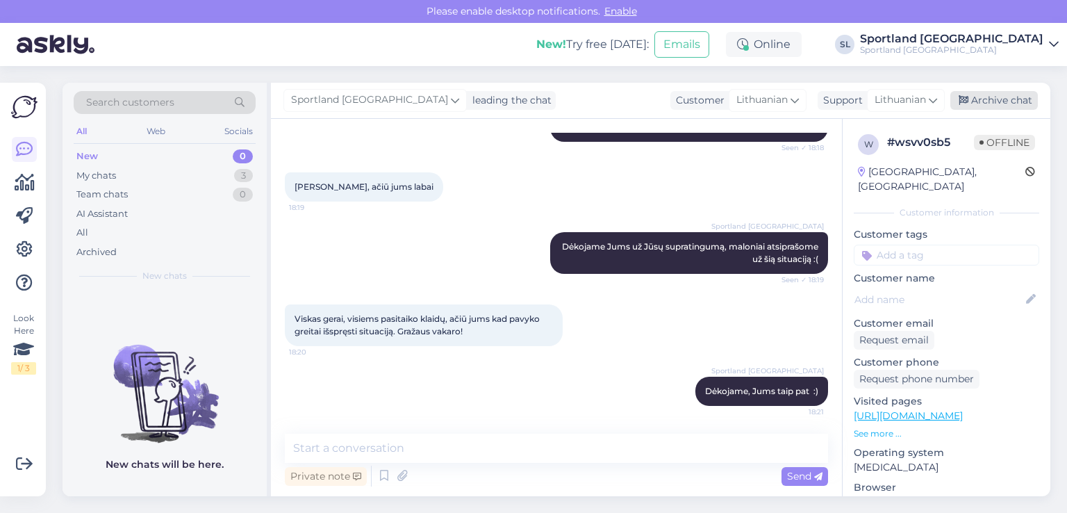
click at [1001, 95] on div "Archive chat" at bounding box center [995, 100] width 88 height 19
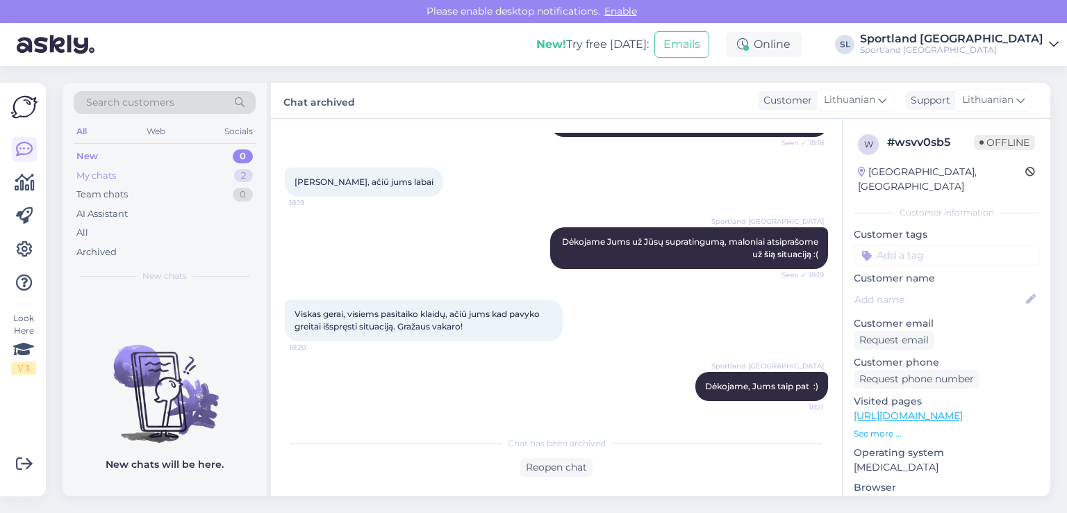
click at [196, 168] on div "My chats 2" at bounding box center [165, 175] width 182 height 19
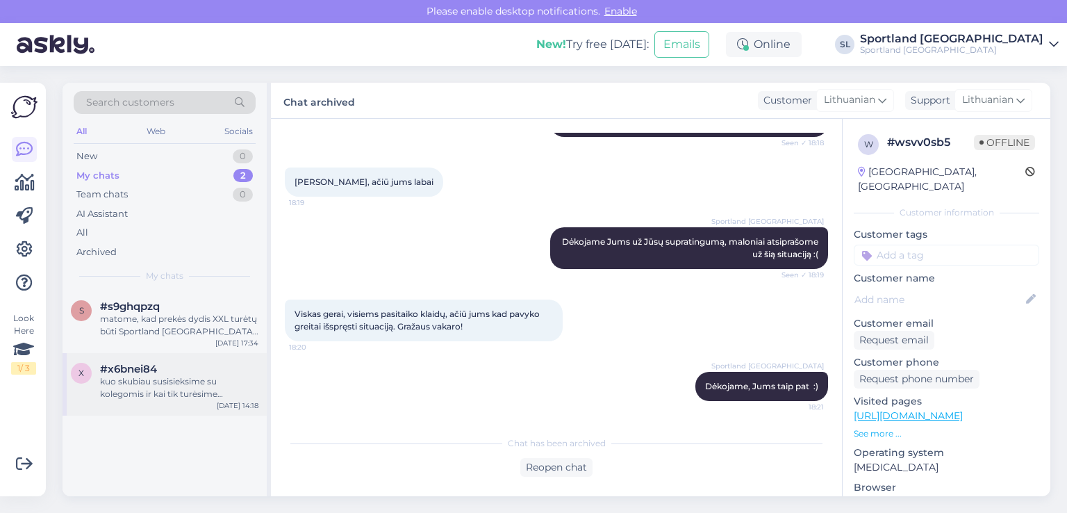
click at [126, 386] on div "kuo skubiau susisieksime su kolegomis ir kai tik turėsime informaciją informuos…" at bounding box center [179, 387] width 158 height 25
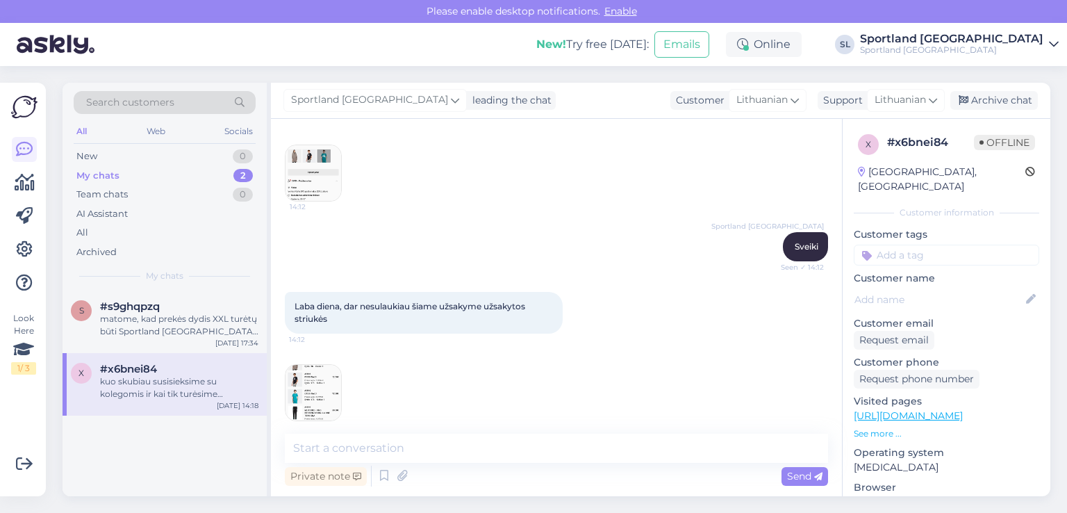
scroll to position [11, 0]
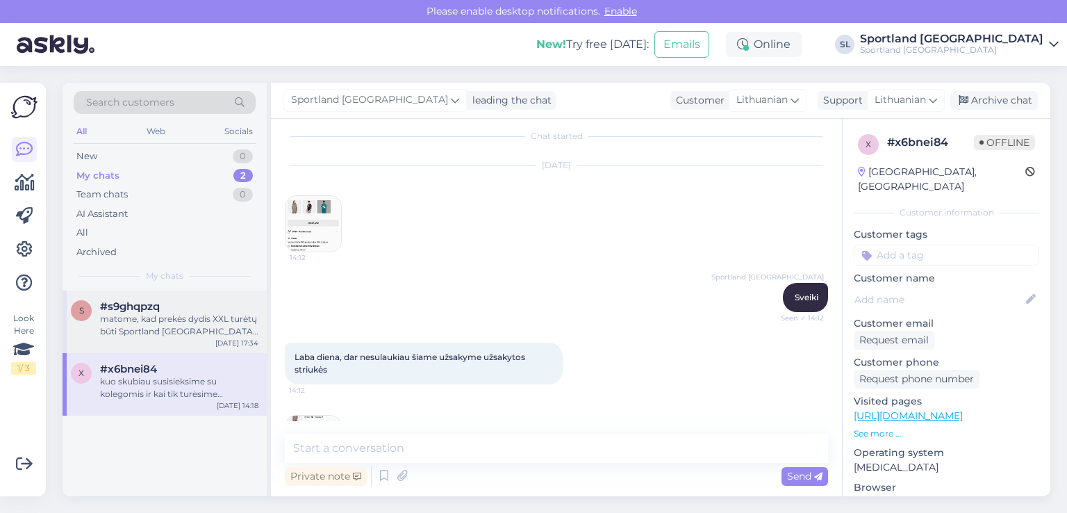
click at [170, 330] on div "matome, kad prekės dydis XXL turėtų būti Sportland [GEOGRAPHIC_DATA] Akropolyje" at bounding box center [179, 325] width 158 height 25
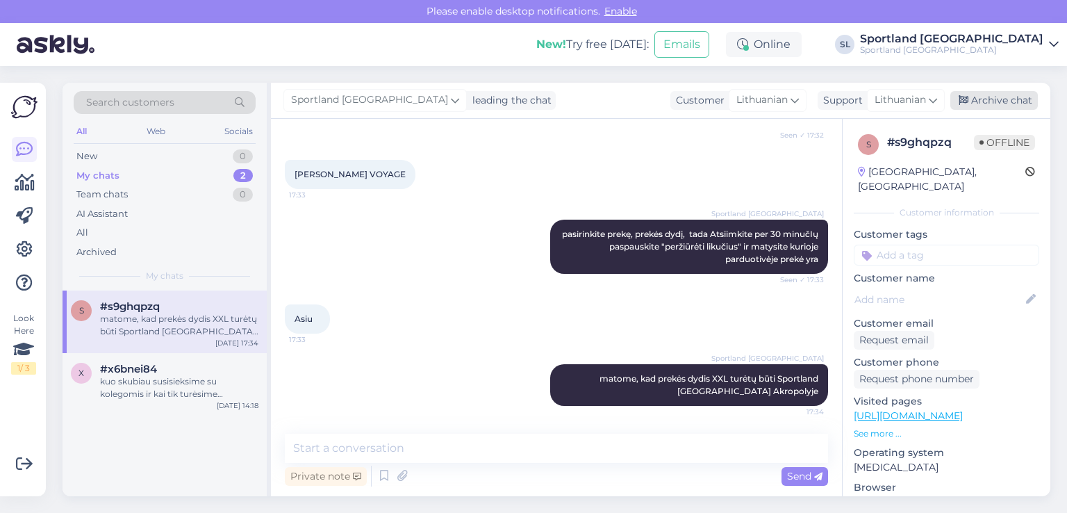
click at [981, 101] on div "Archive chat" at bounding box center [995, 100] width 88 height 19
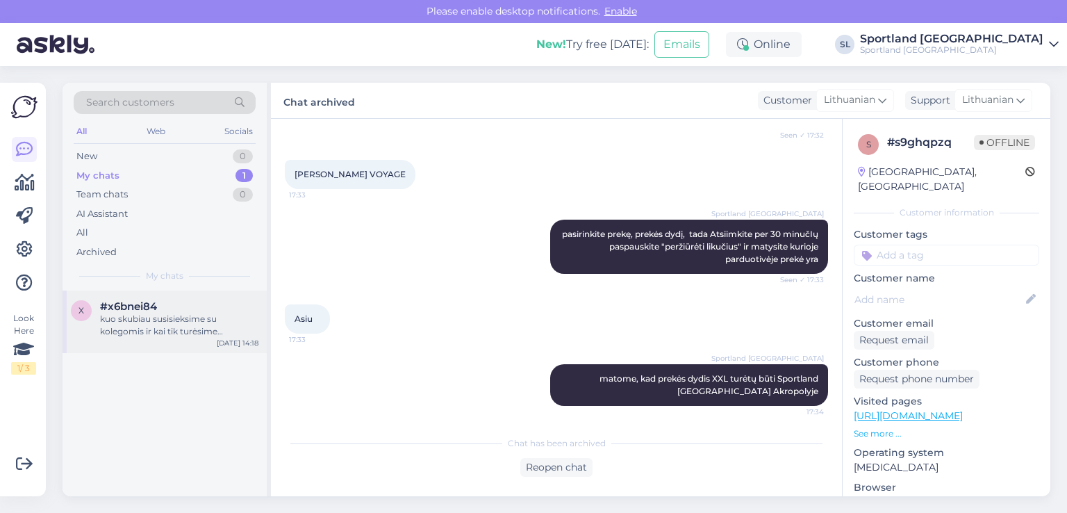
click at [133, 327] on div "kuo skubiau susisieksime su kolegomis ir kai tik turėsime informaciją informuos…" at bounding box center [179, 325] width 158 height 25
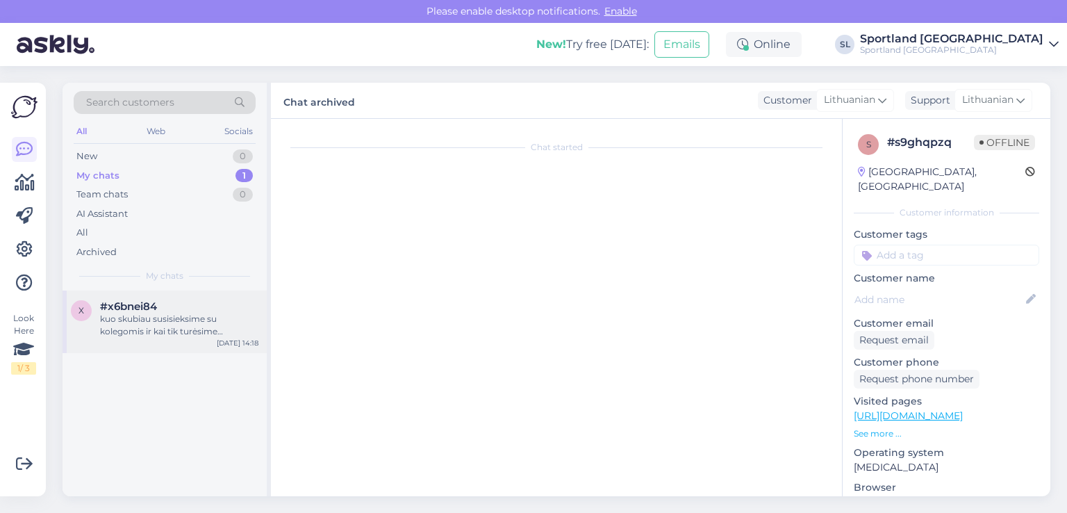
scroll to position [498, 0]
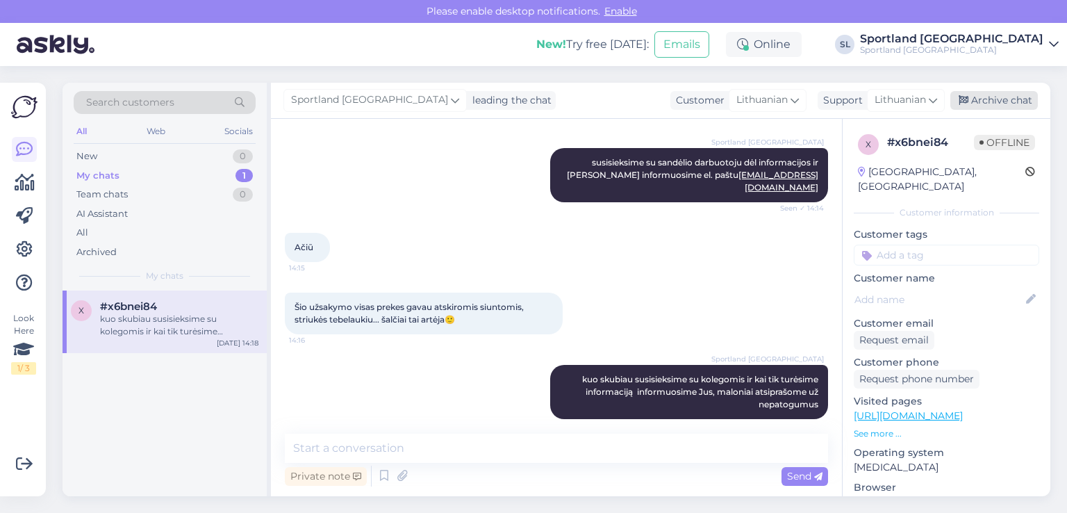
click at [1019, 105] on div "Archive chat" at bounding box center [995, 100] width 88 height 19
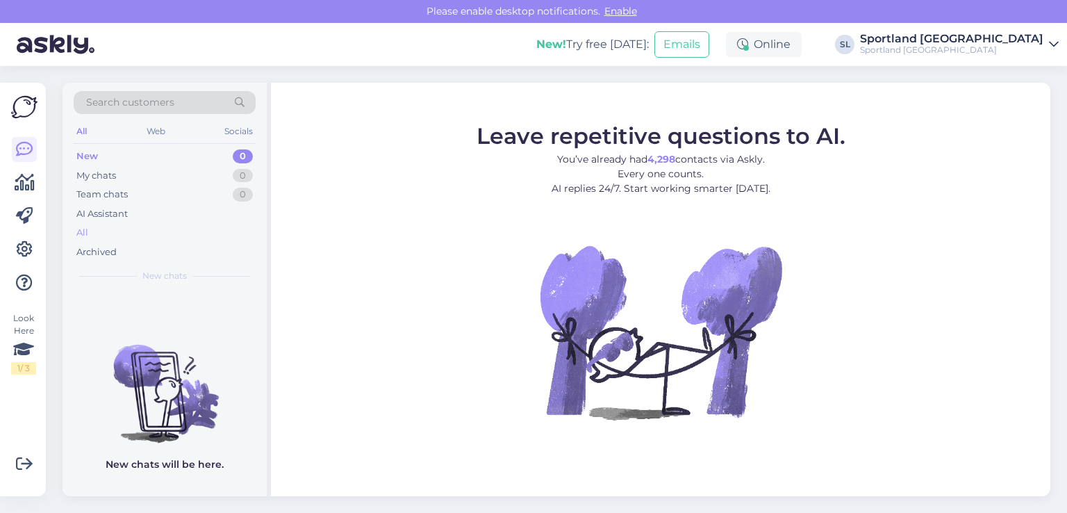
click at [95, 228] on div "All" at bounding box center [165, 232] width 182 height 19
click at [148, 231] on div "All" at bounding box center [165, 232] width 182 height 19
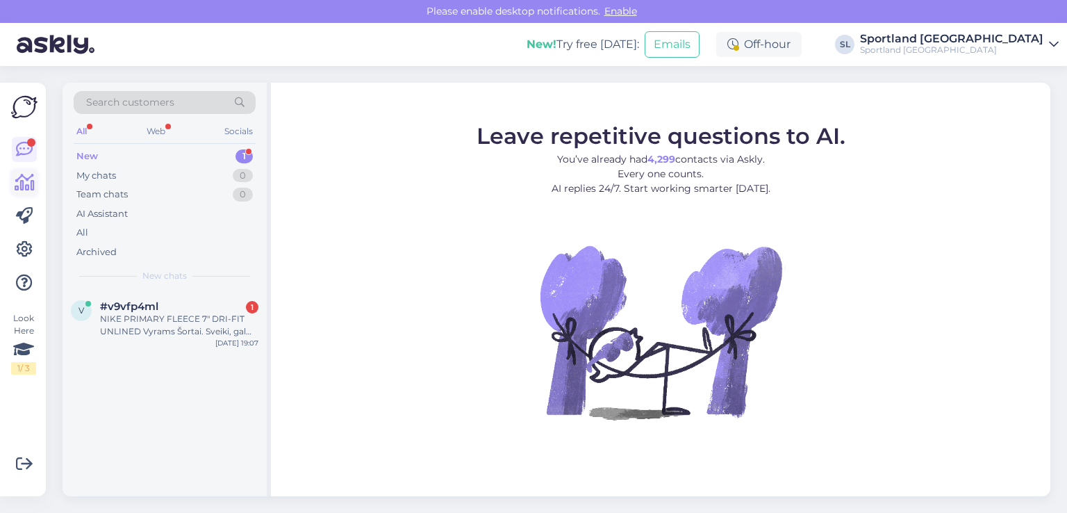
click at [25, 170] on link at bounding box center [24, 182] width 25 height 25
